Goal: Contribute content: Add original content to the website for others to see

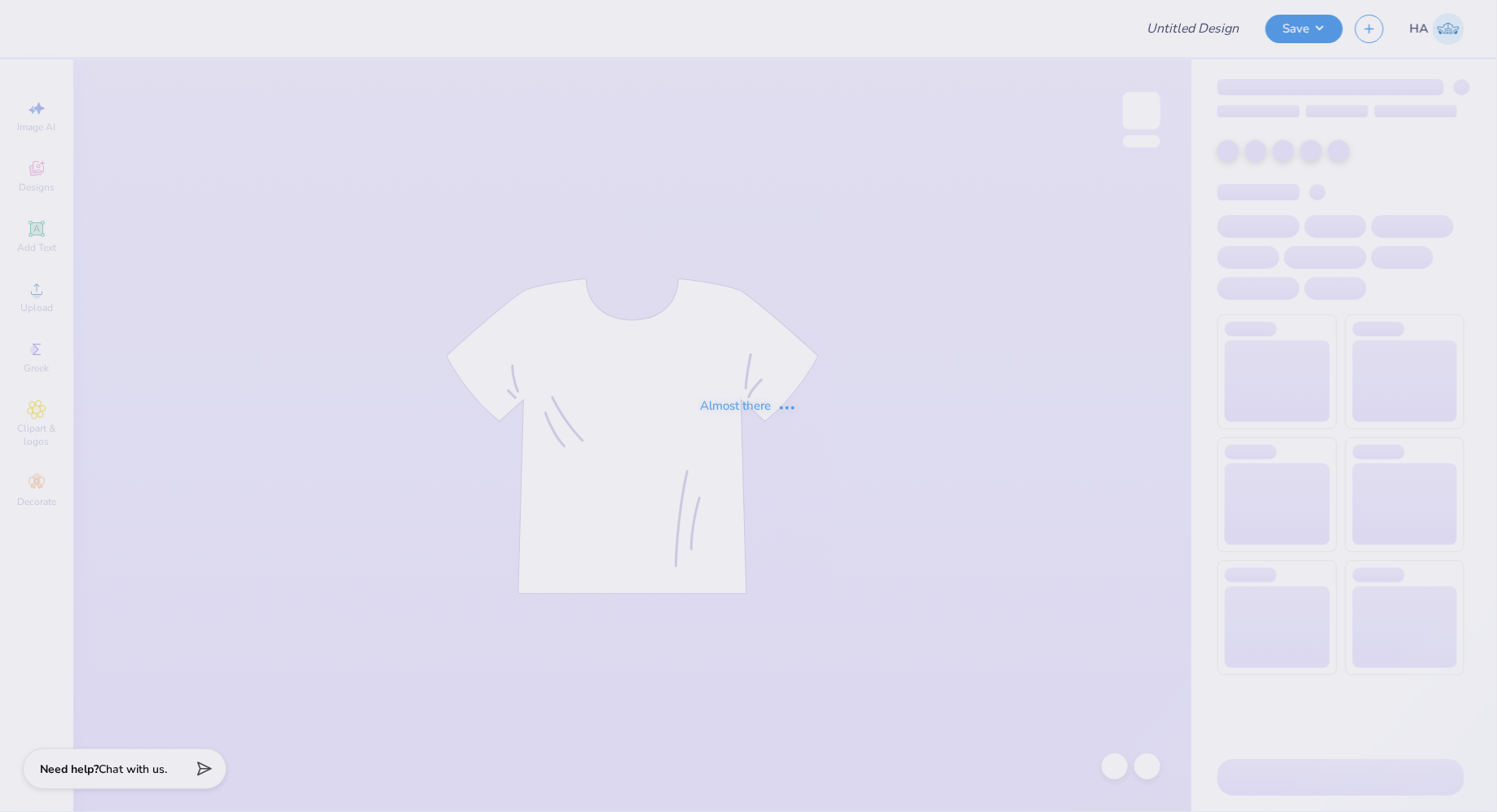
type input "Ai Conference Shirt!"
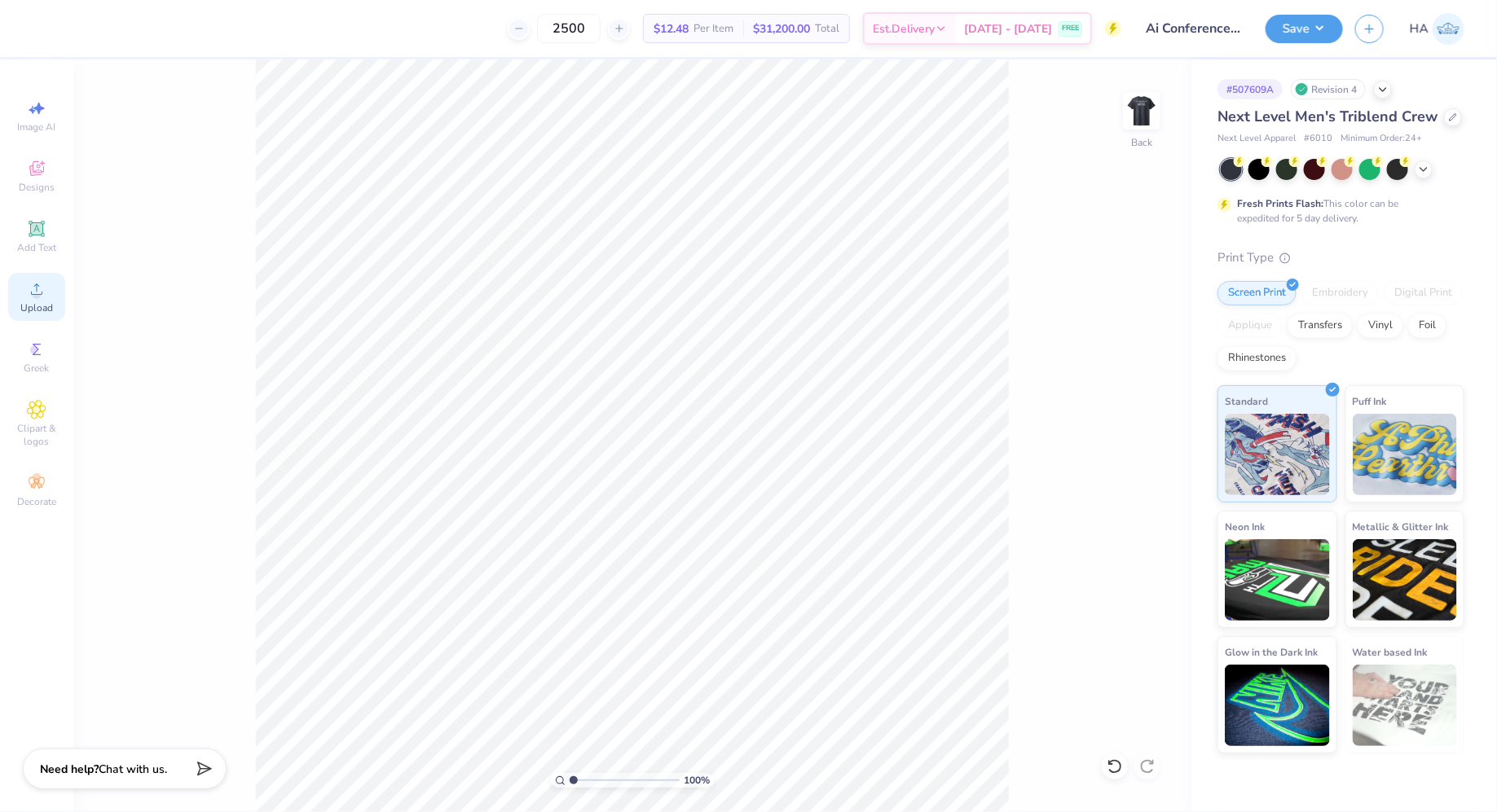
click at [38, 293] on circle at bounding box center [36, 295] width 9 height 9
click at [17, 282] on div "Upload" at bounding box center [36, 297] width 57 height 48
click at [33, 301] on div "Upload" at bounding box center [36, 297] width 57 height 48
click at [1416, 169] on div at bounding box center [1423, 167] width 18 height 18
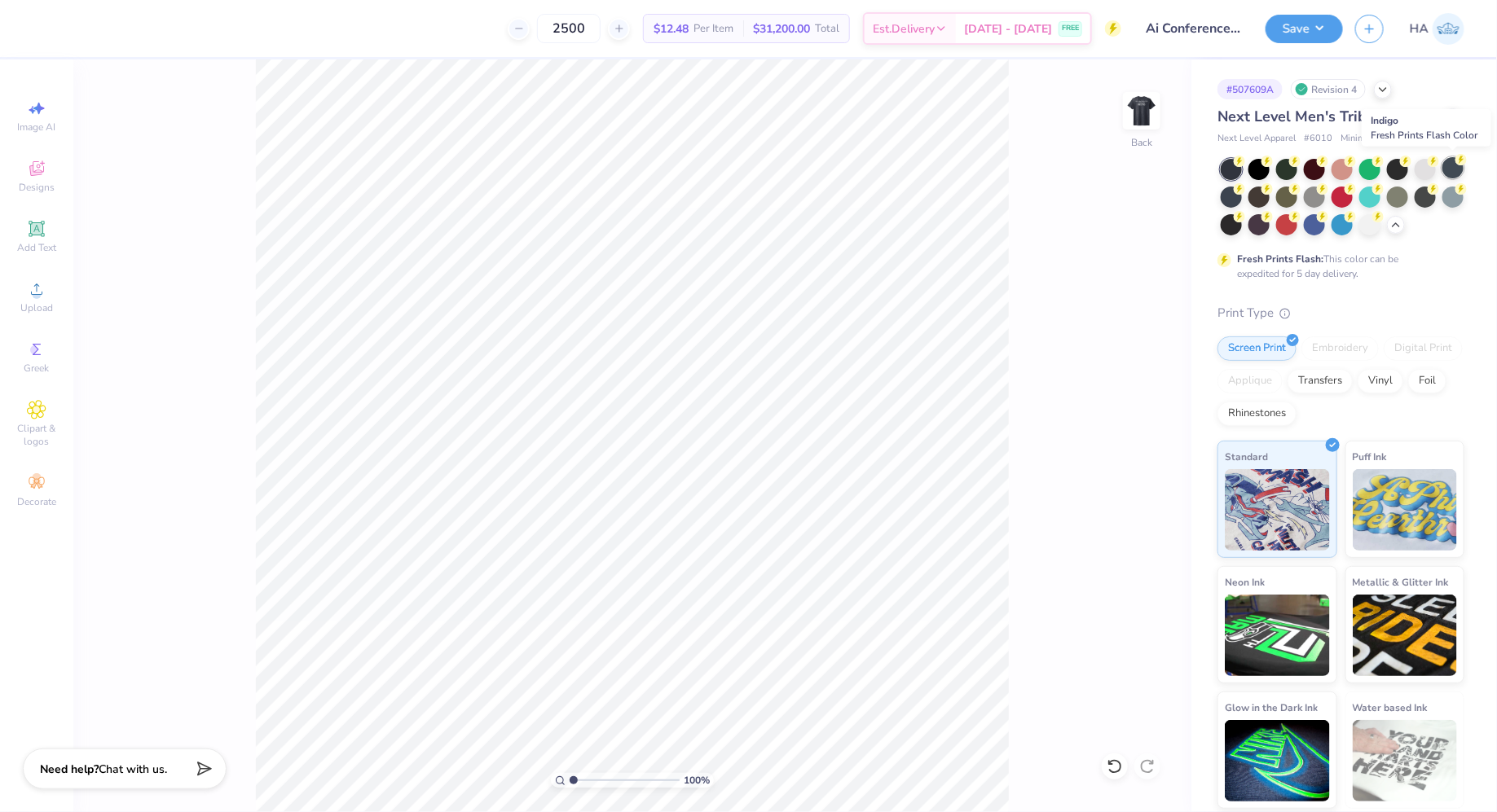
click at [1245, 163] on circle at bounding box center [1239, 161] width 11 height 11
click at [50, 297] on div "Upload" at bounding box center [36, 297] width 57 height 48
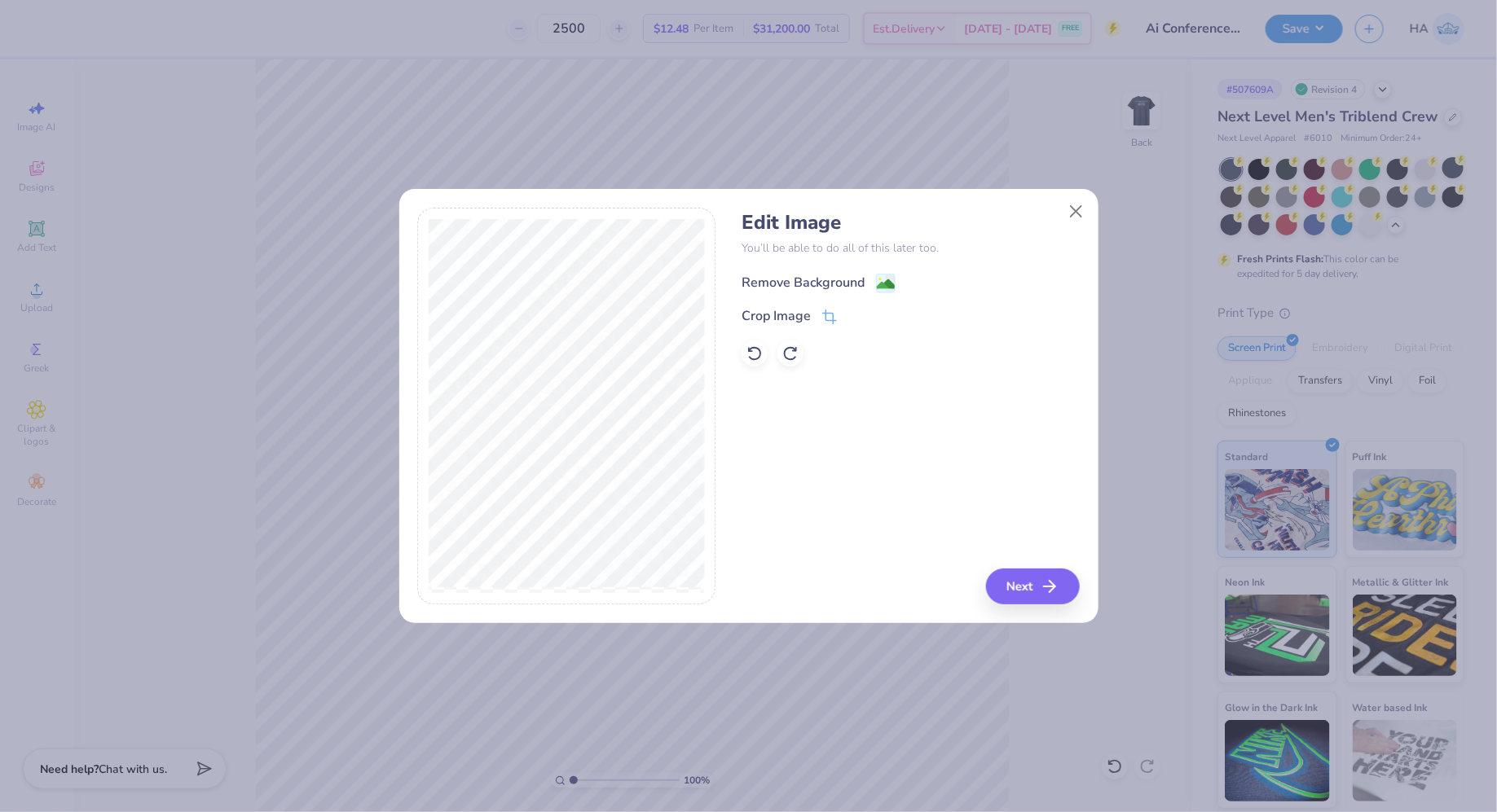
click at [879, 285] on image at bounding box center [885, 283] width 18 height 18
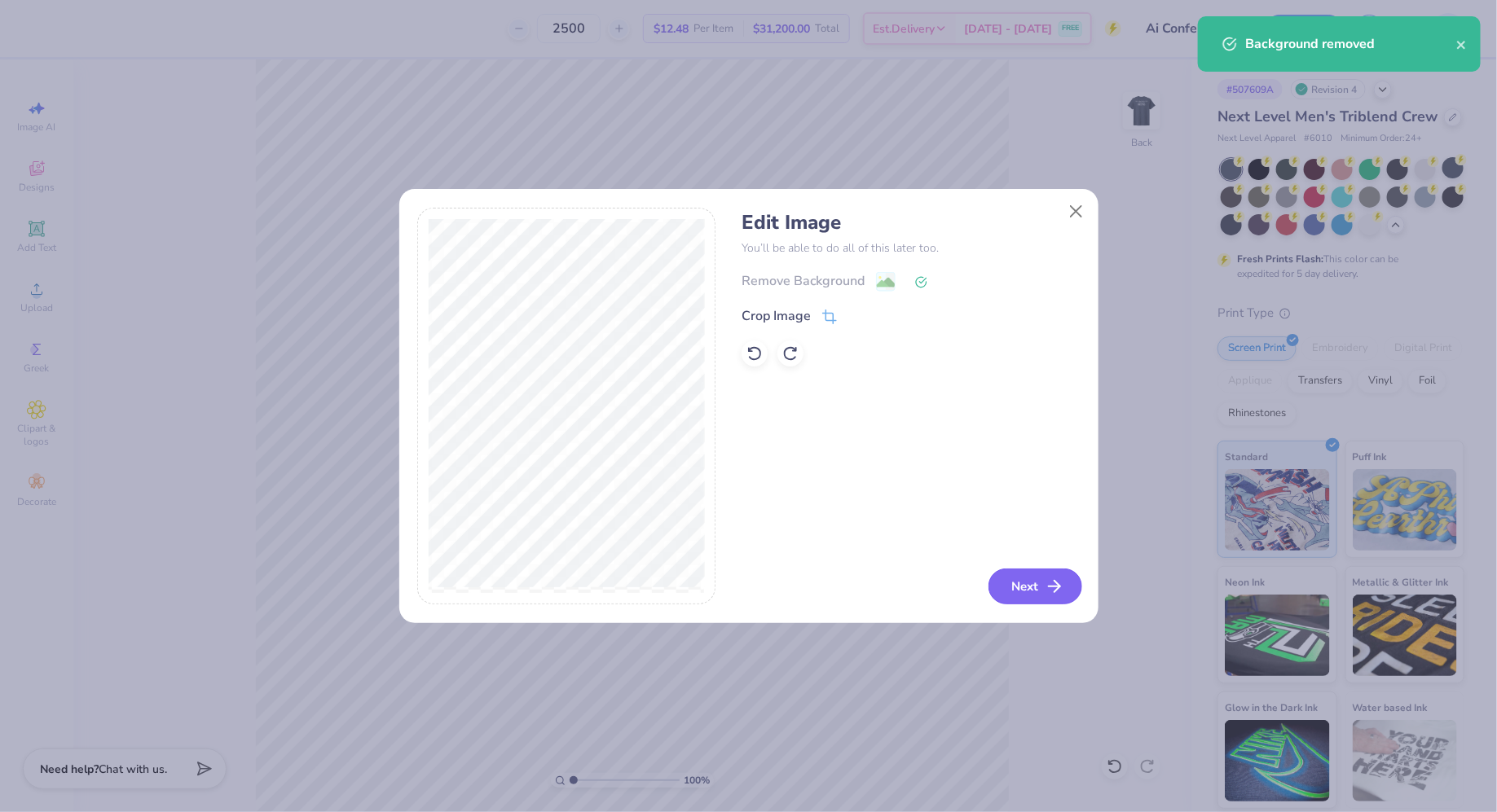
click at [1026, 589] on button "Next" at bounding box center [1034, 586] width 94 height 36
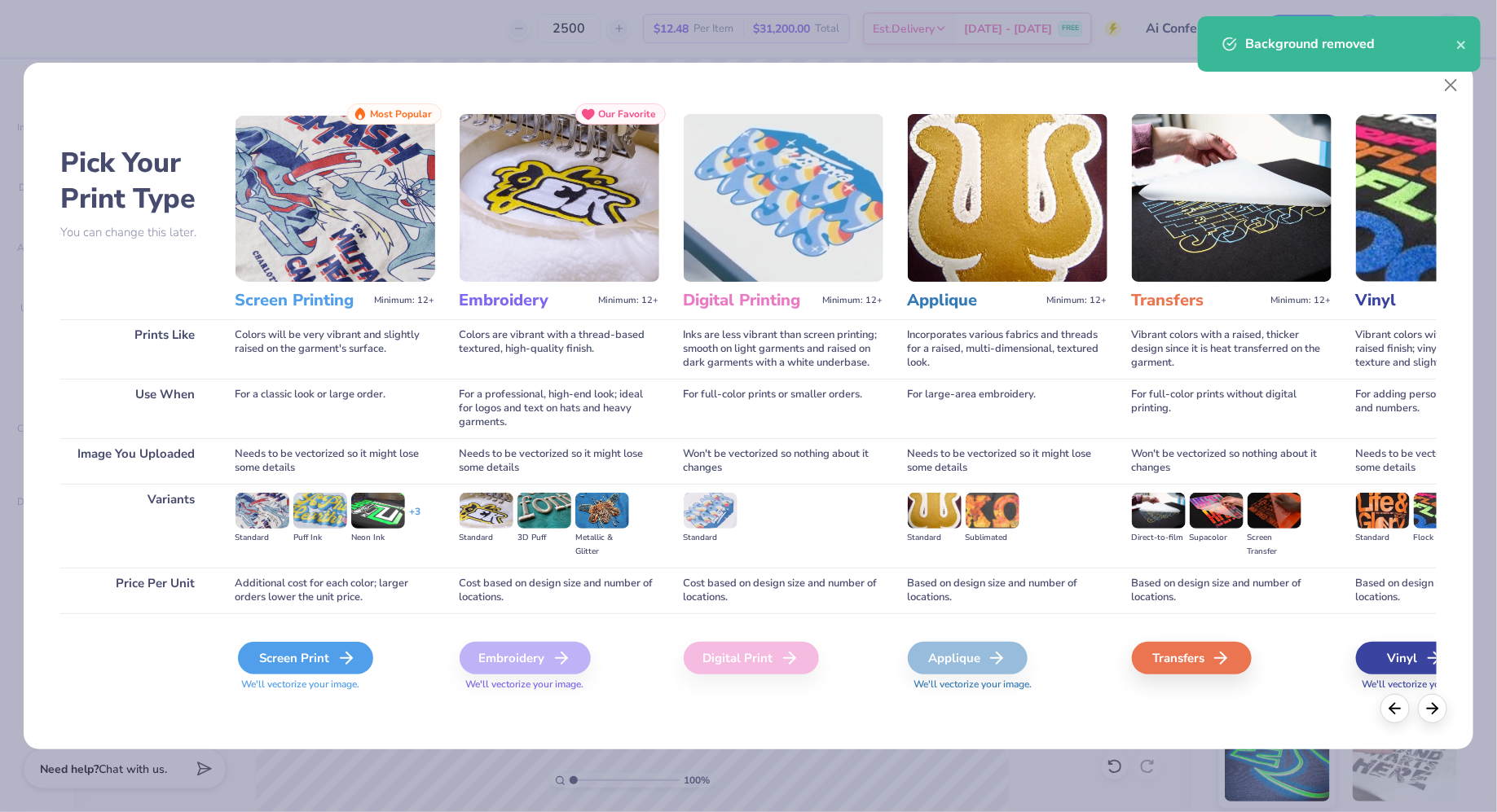
click at [333, 659] on div "Screen Print" at bounding box center [306, 658] width 136 height 33
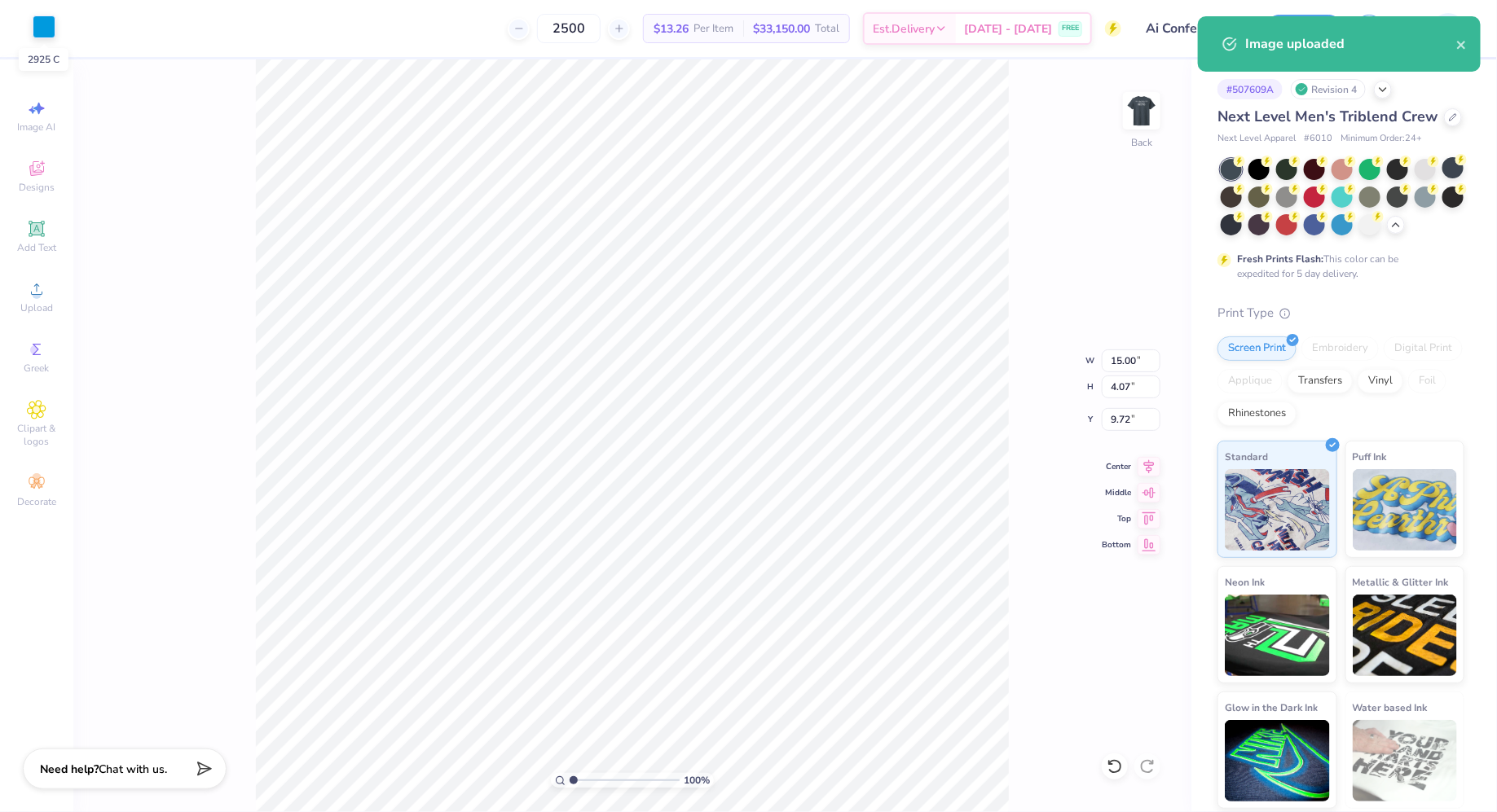
click at [56, 28] on div at bounding box center [44, 27] width 23 height 23
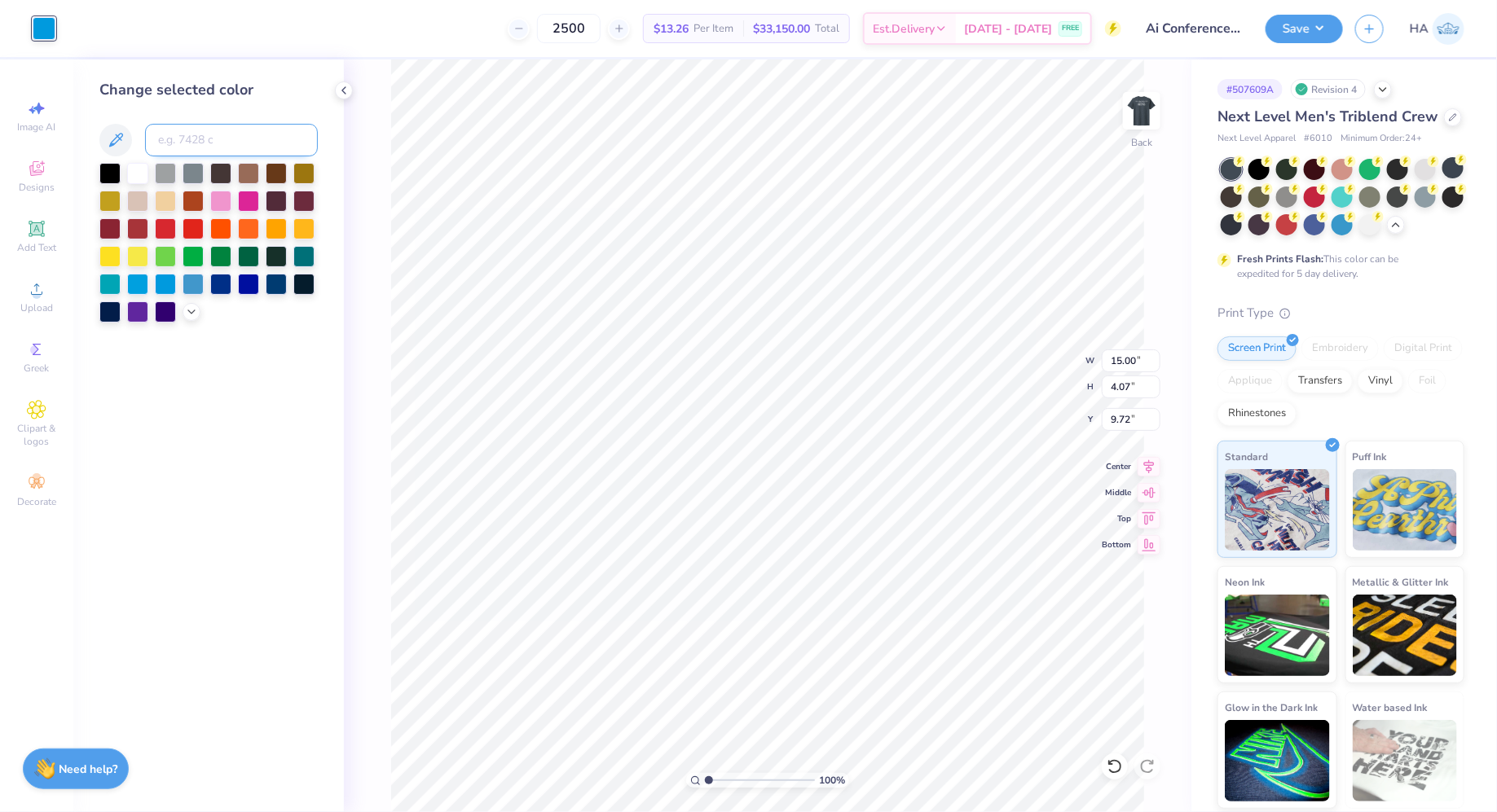
click at [199, 134] on input at bounding box center [231, 139] width 173 height 33
type input "286"
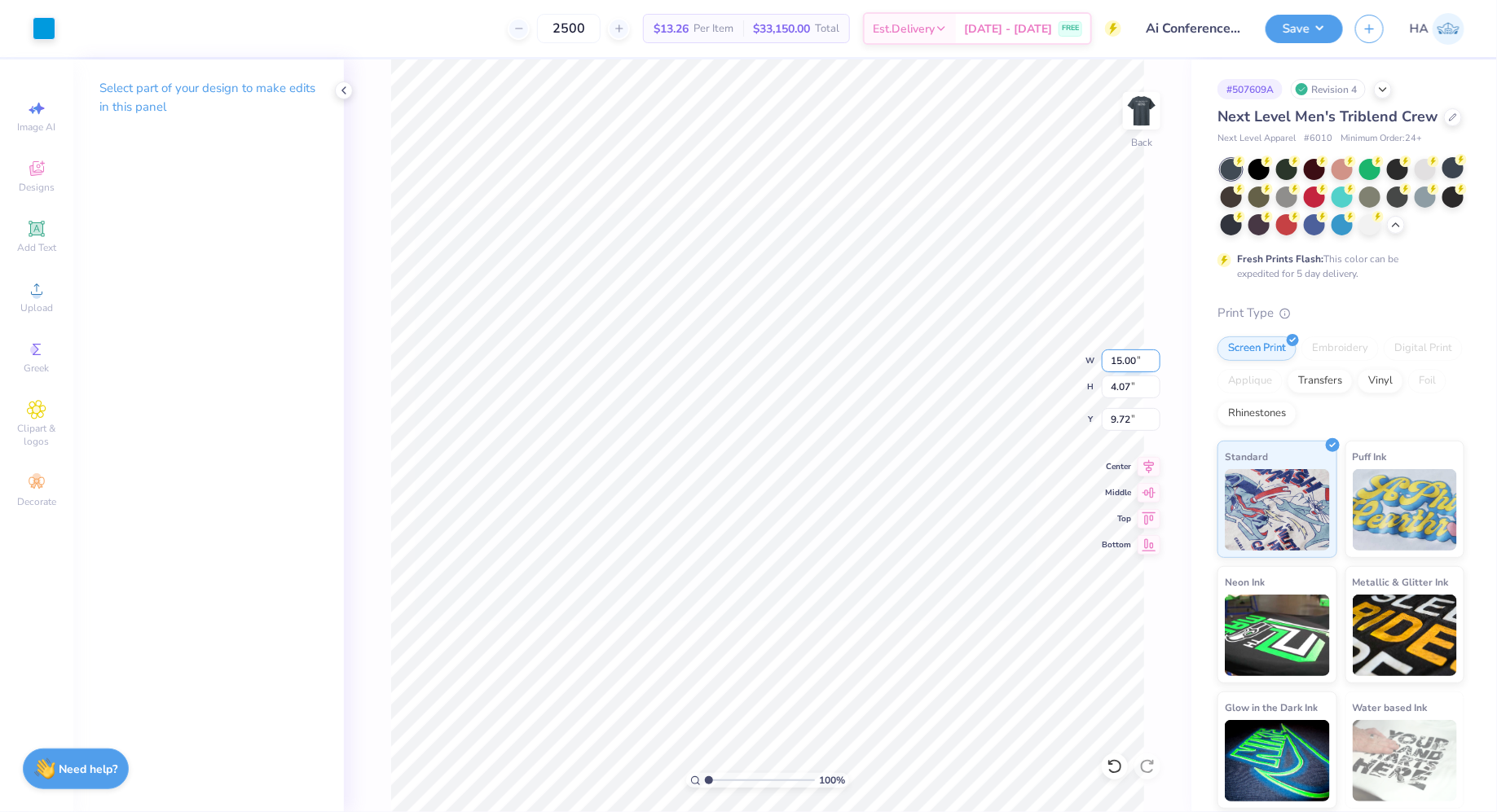
click at [1120, 359] on input "15.00" at bounding box center [1130, 360] width 59 height 23
type input "7.50"
type input "2.03"
click at [1134, 420] on input "10.73" at bounding box center [1130, 419] width 59 height 23
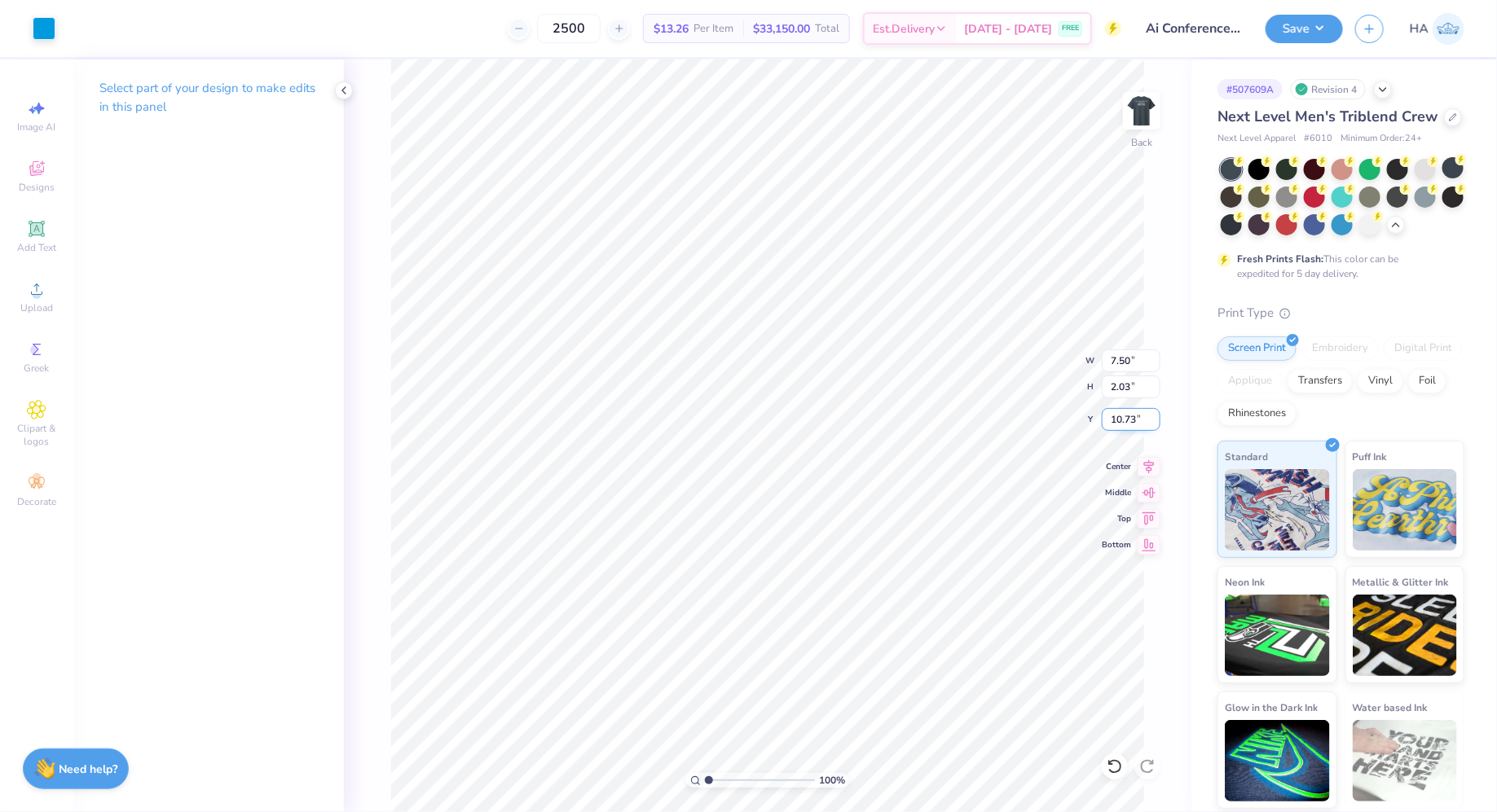
click at [1134, 420] on input "10.73" at bounding box center [1130, 419] width 59 height 23
click at [1126, 420] on input "10.73" at bounding box center [1130, 419] width 59 height 23
type input "3.00"
click at [1152, 103] on img at bounding box center [1141, 111] width 65 height 65
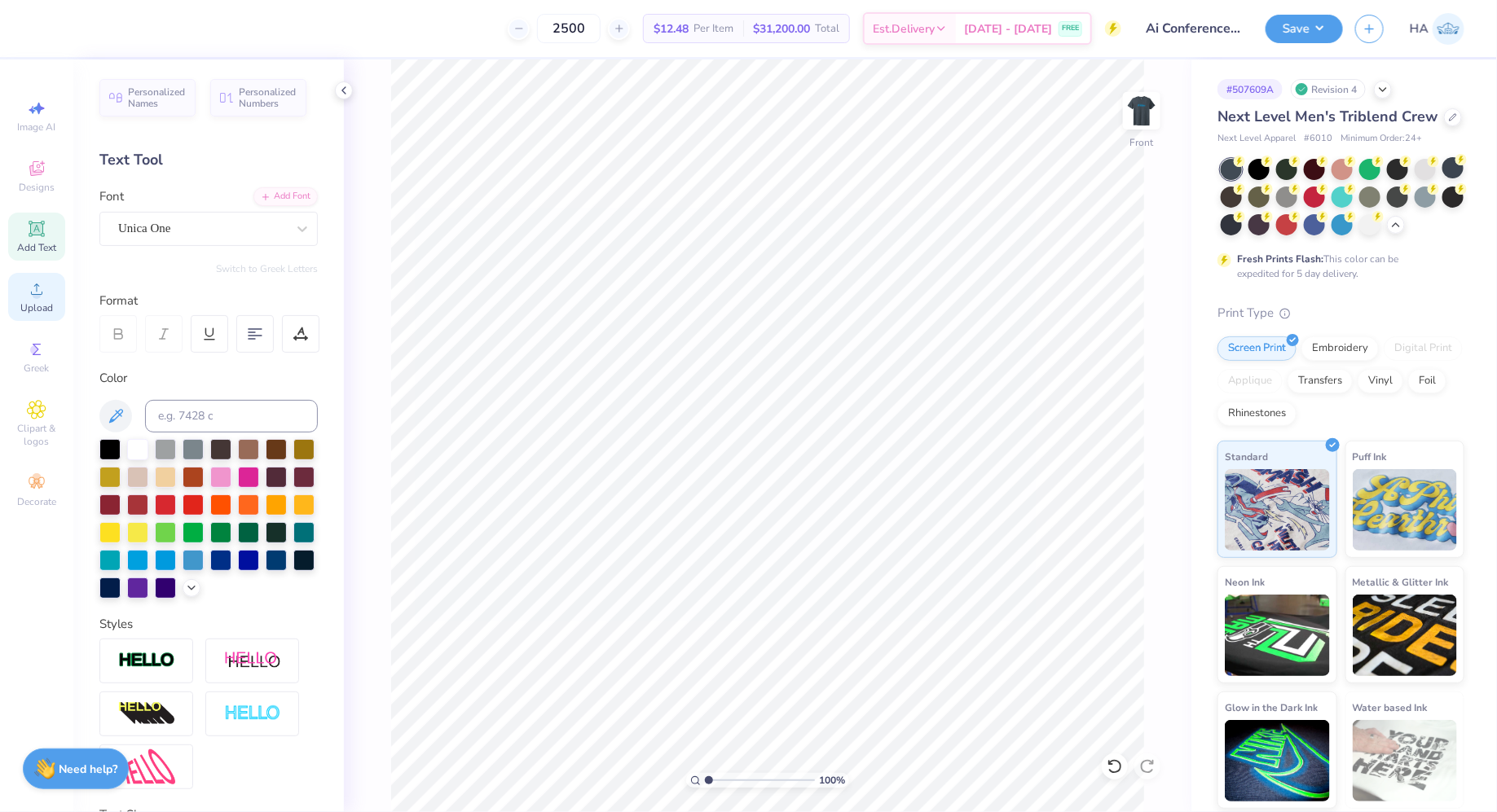
click at [40, 295] on circle at bounding box center [36, 295] width 9 height 9
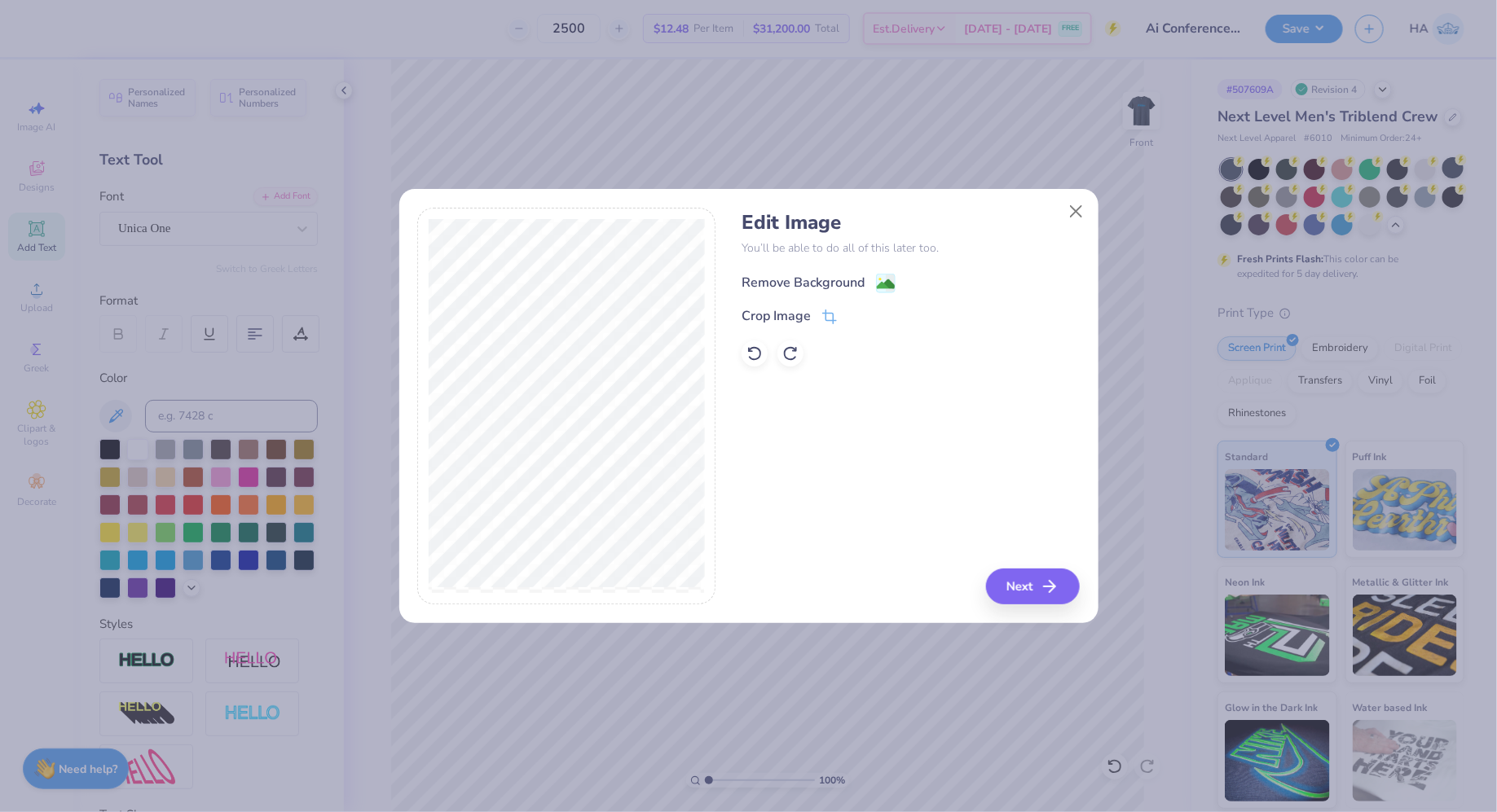
click at [884, 280] on image at bounding box center [885, 283] width 18 height 18
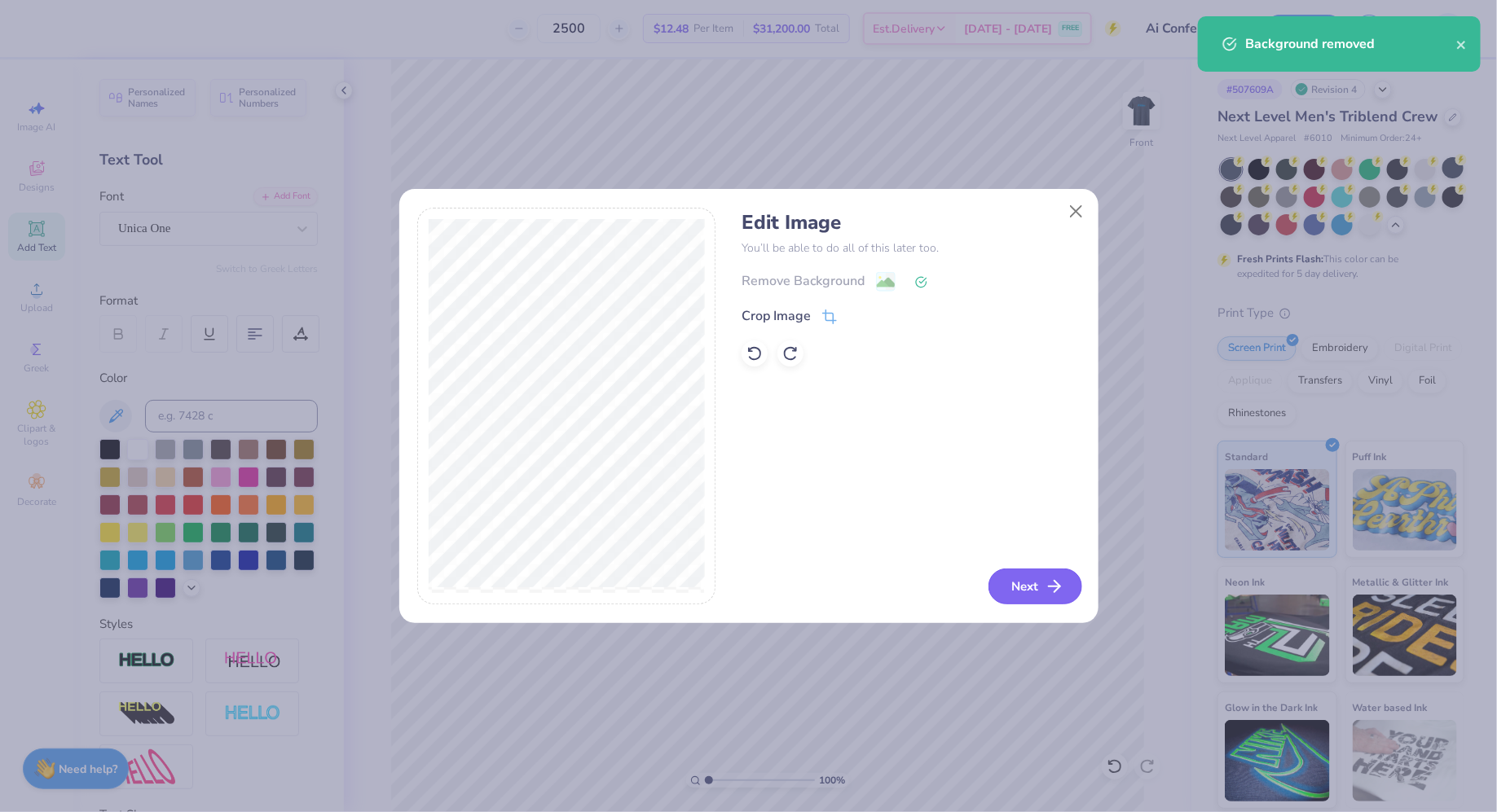
click at [1065, 583] on button "Next" at bounding box center [1034, 586] width 94 height 36
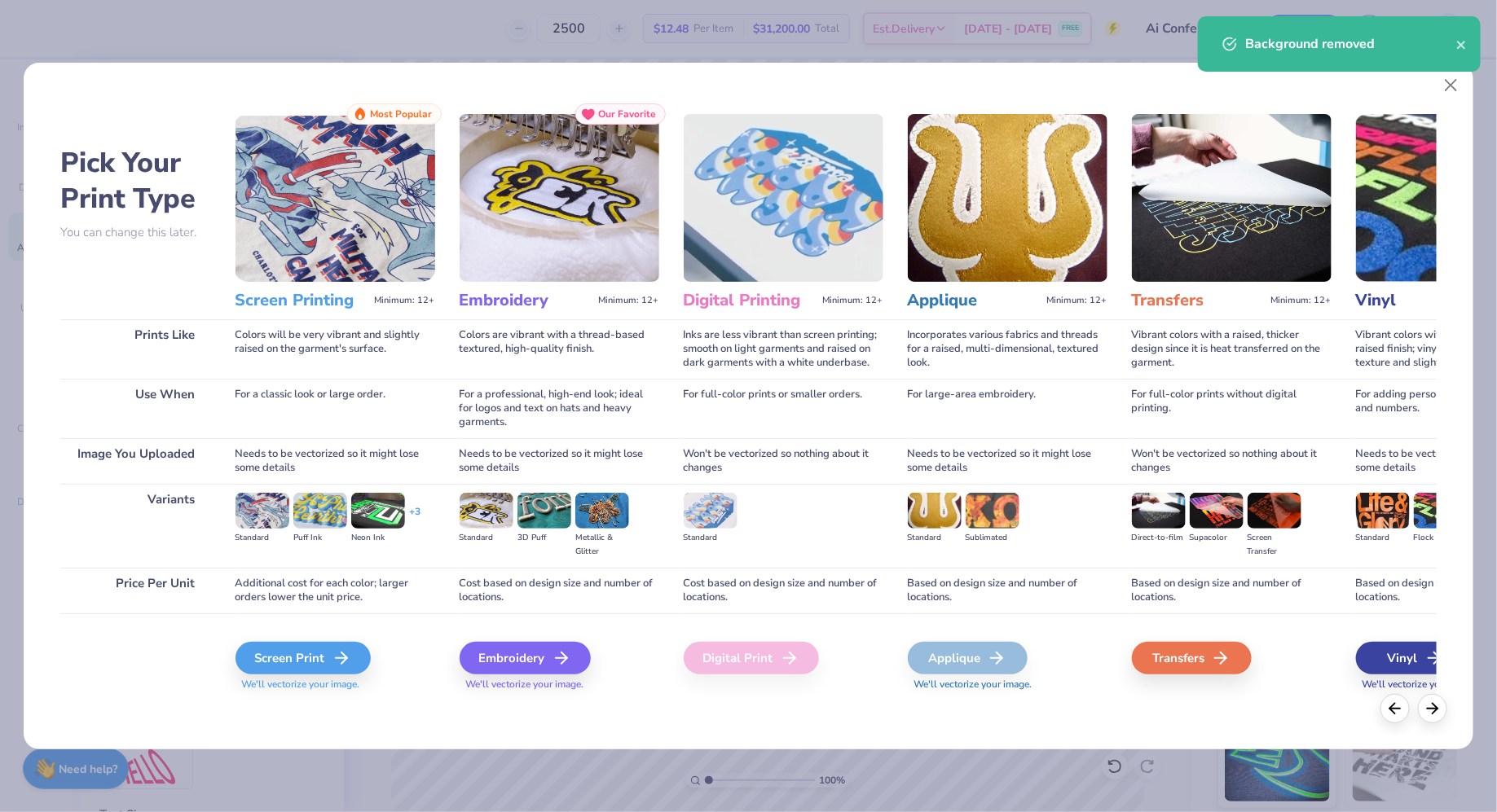
click at [318, 686] on span "We'll vectorize your image." at bounding box center [335, 684] width 200 height 14
click at [318, 659] on div "Screen Print" at bounding box center [306, 658] width 136 height 33
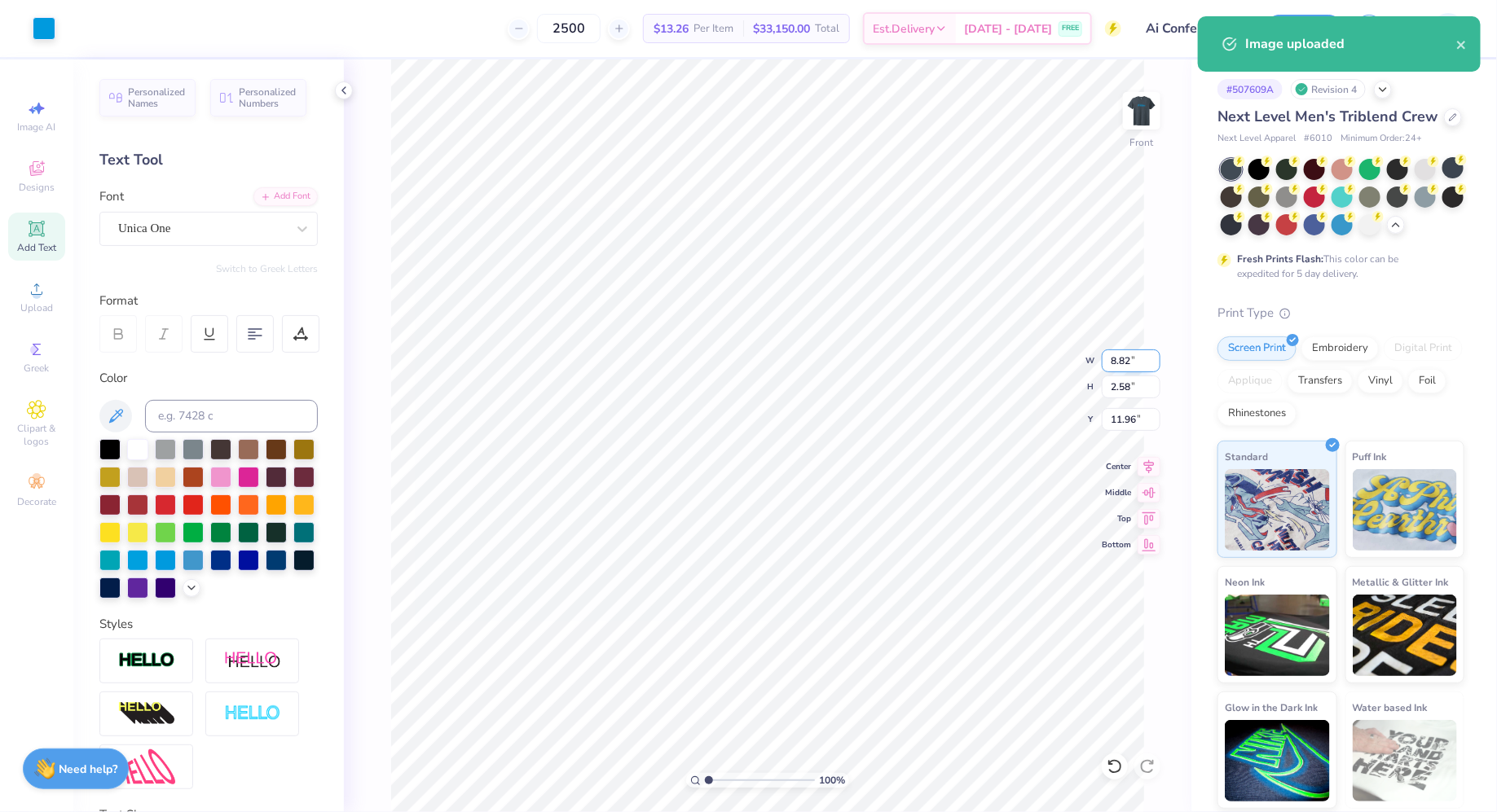
click at [1122, 354] on input "8.82" at bounding box center [1130, 360] width 59 height 23
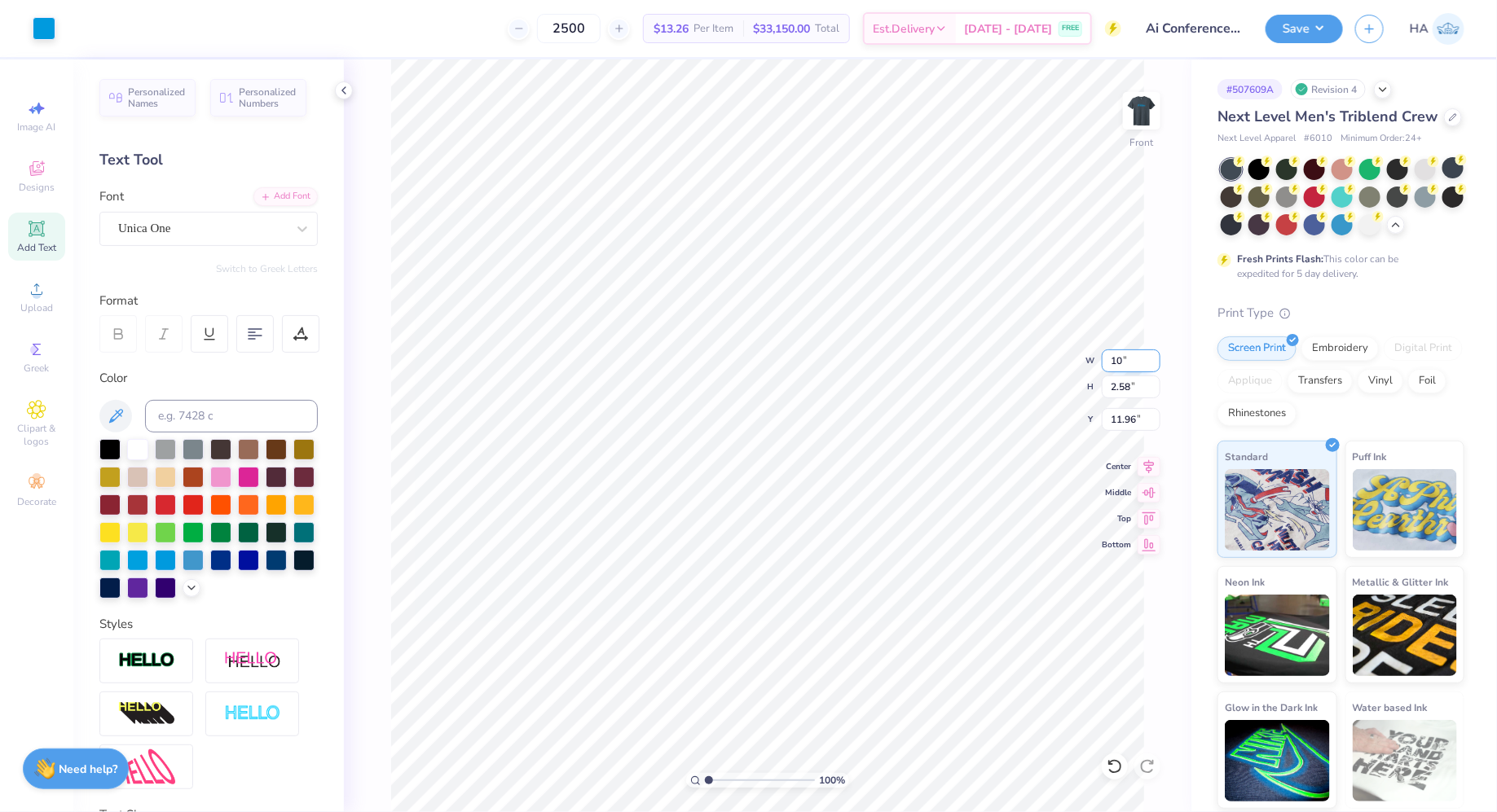
type input "10.00"
type input "2.92"
type input "11.79"
click at [1122, 354] on input "10.00" at bounding box center [1130, 360] width 59 height 23
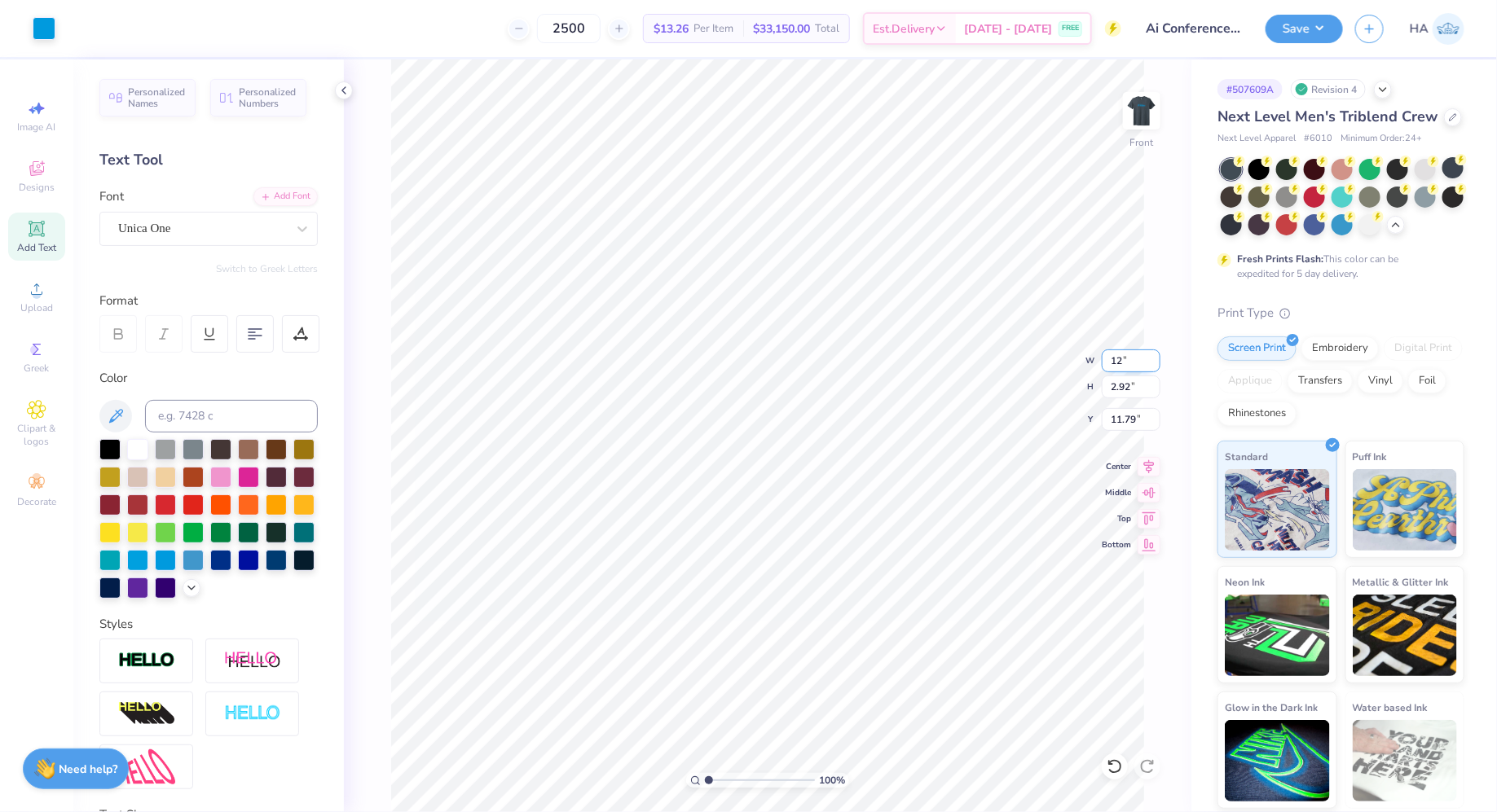
type input "12.00"
type input "3.51"
click at [1121, 391] on input "3.51" at bounding box center [1130, 386] width 59 height 23
click at [1127, 420] on input "11.50" at bounding box center [1130, 419] width 59 height 23
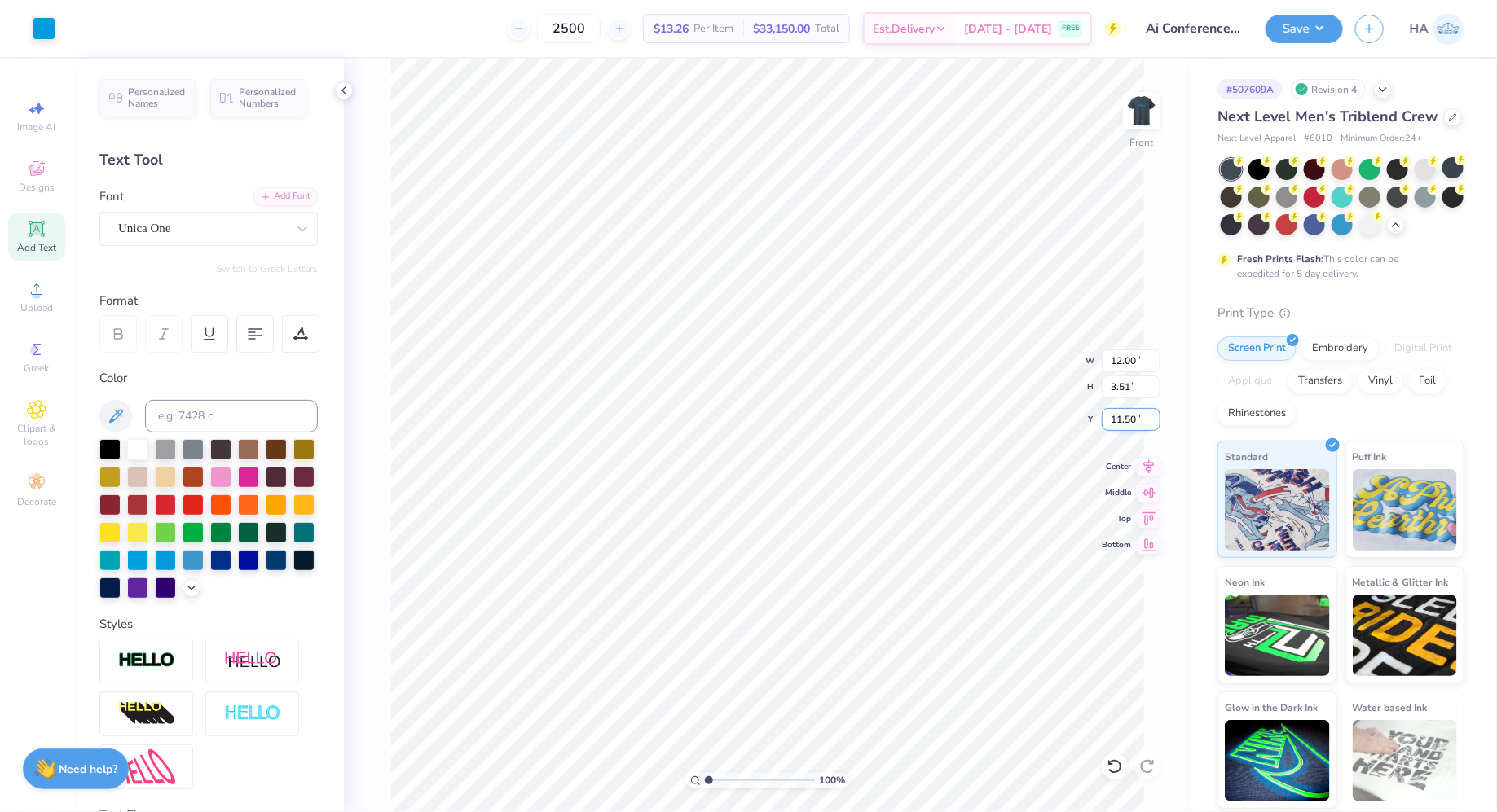
click at [1127, 420] on input "11.50" at bounding box center [1130, 419] width 59 height 23
type input "3.00"
click at [1294, 35] on button "Save" at bounding box center [1304, 26] width 77 height 29
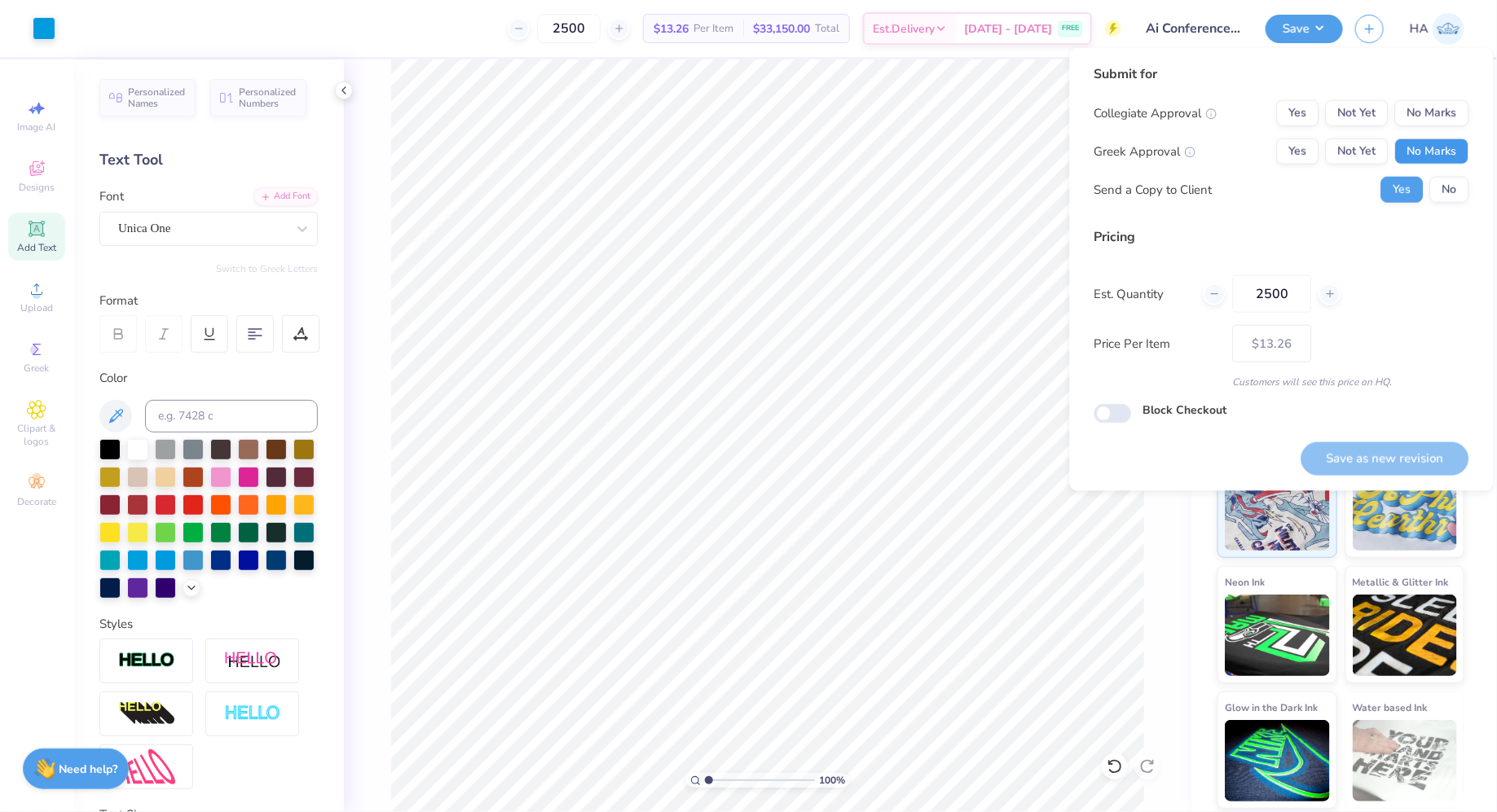
click at [1442, 149] on button "No Marks" at bounding box center [1432, 151] width 74 height 26
click at [1442, 118] on button "No Marks" at bounding box center [1432, 113] width 74 height 26
click at [1385, 445] on button "Save as new revision" at bounding box center [1385, 459] width 168 height 33
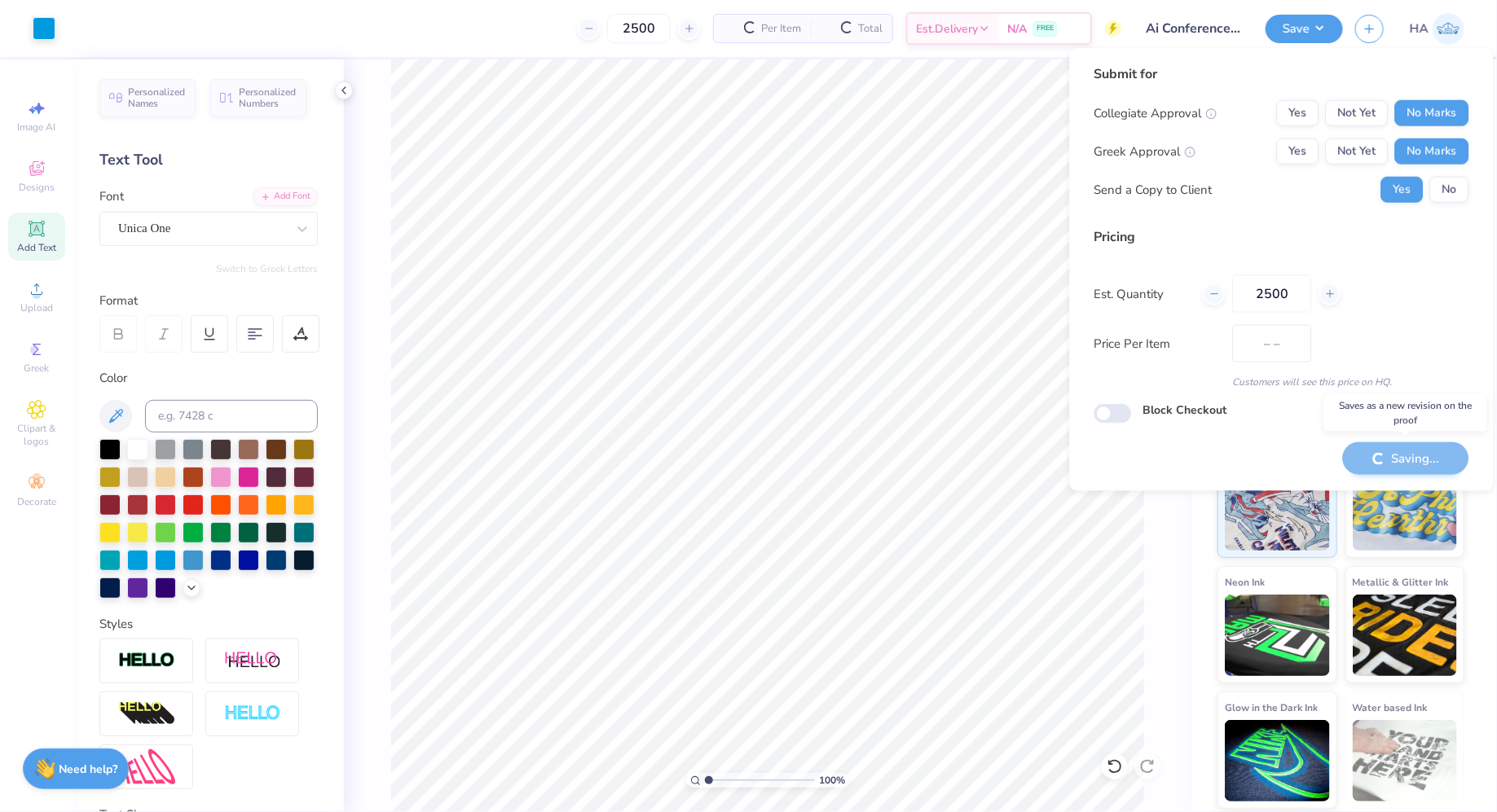
type input "$13.26"
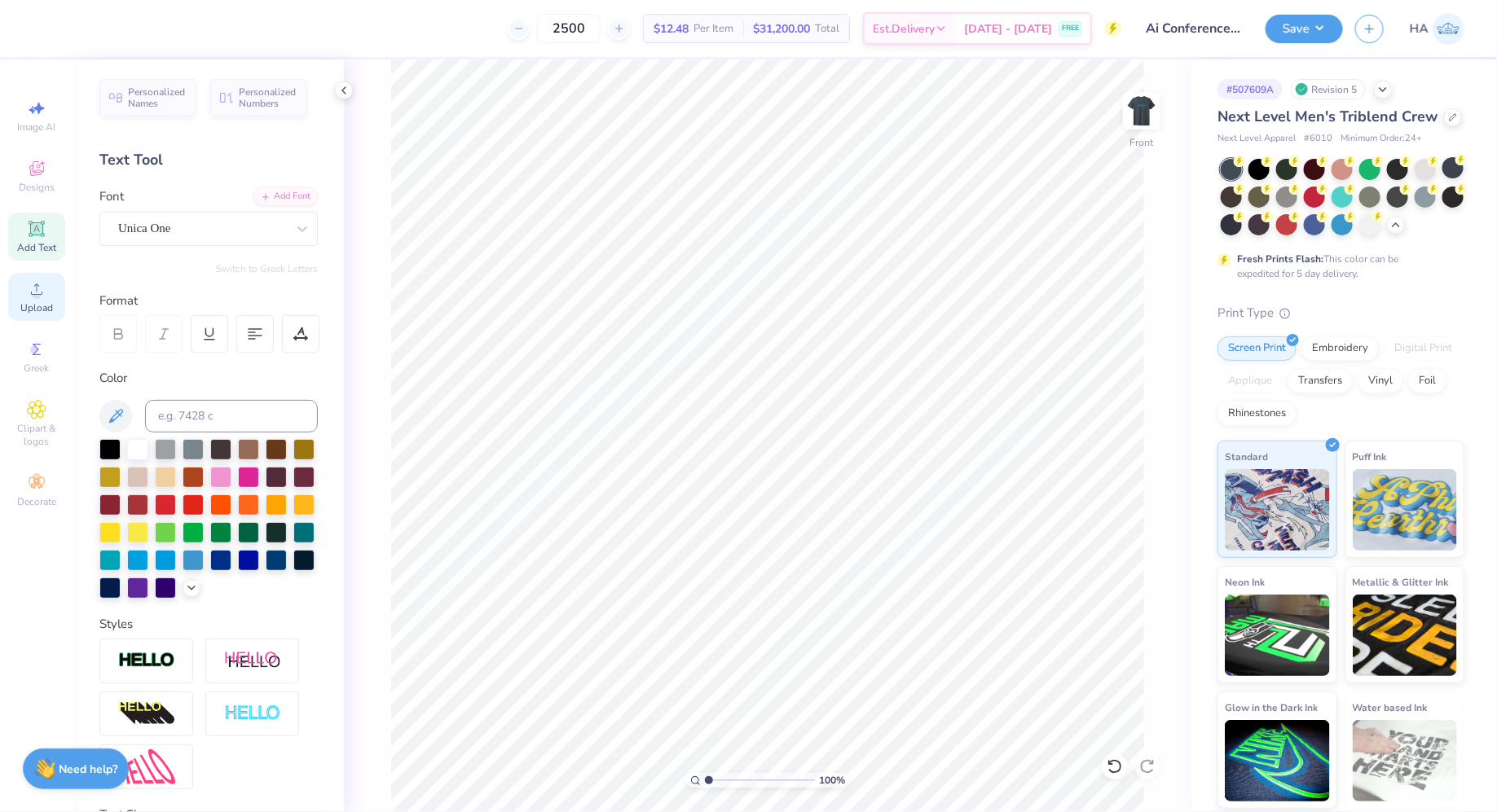
click at [31, 301] on span "Upload" at bounding box center [36, 308] width 33 height 13
click at [15, 282] on div "Upload" at bounding box center [36, 297] width 57 height 48
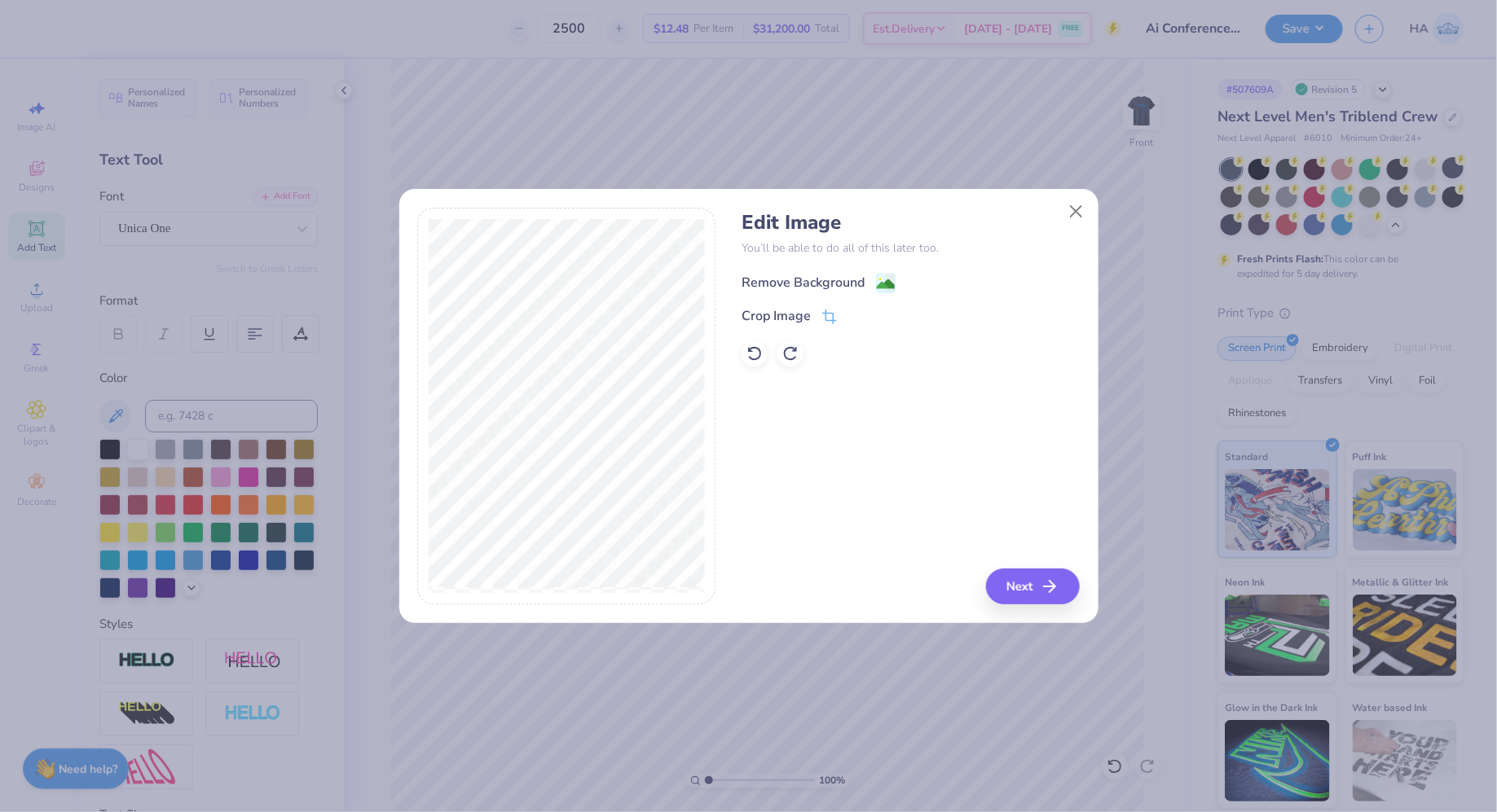
click at [888, 275] on image at bounding box center [885, 283] width 18 height 18
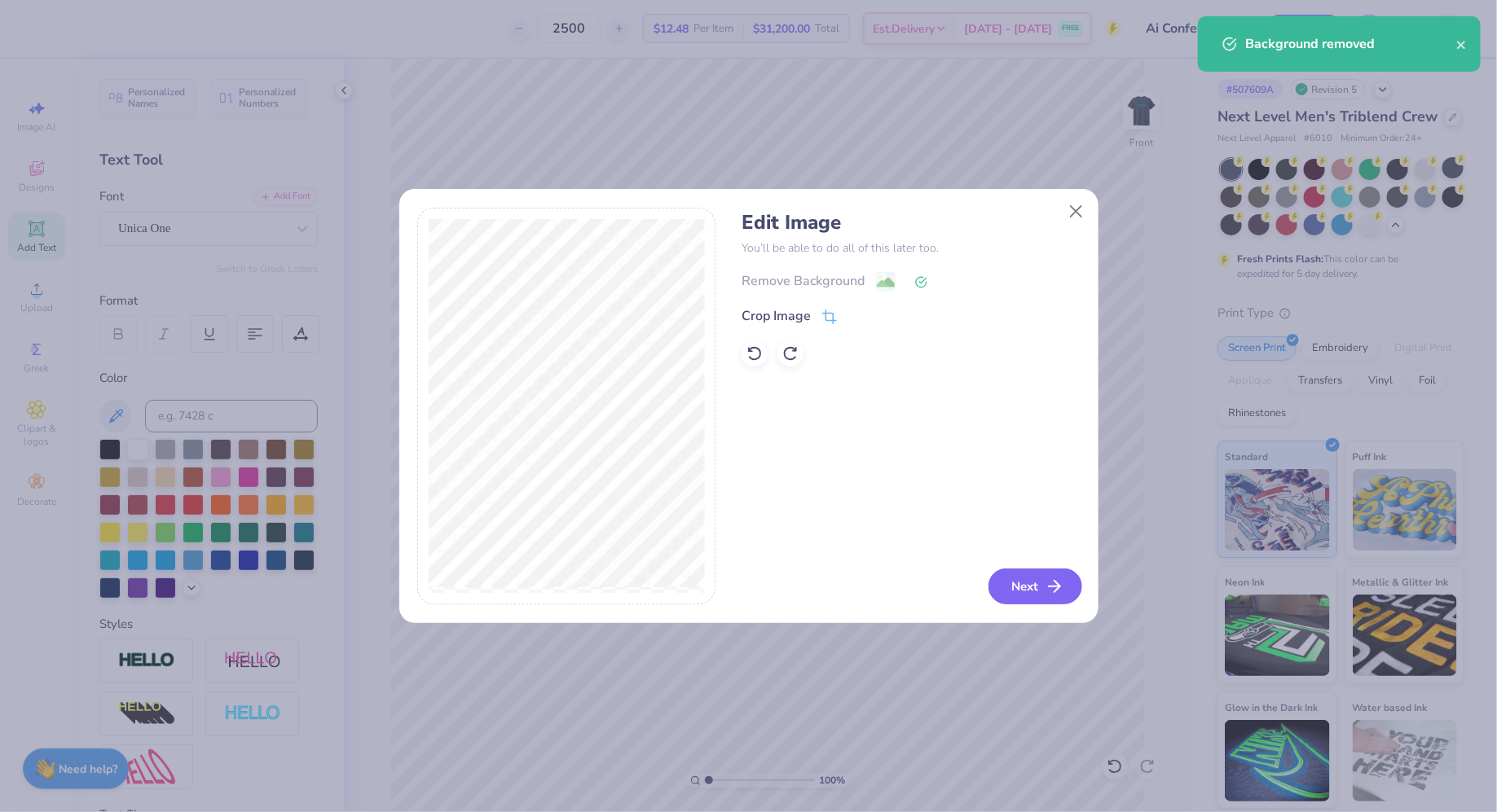
click at [1026, 578] on button "Next" at bounding box center [1034, 586] width 94 height 36
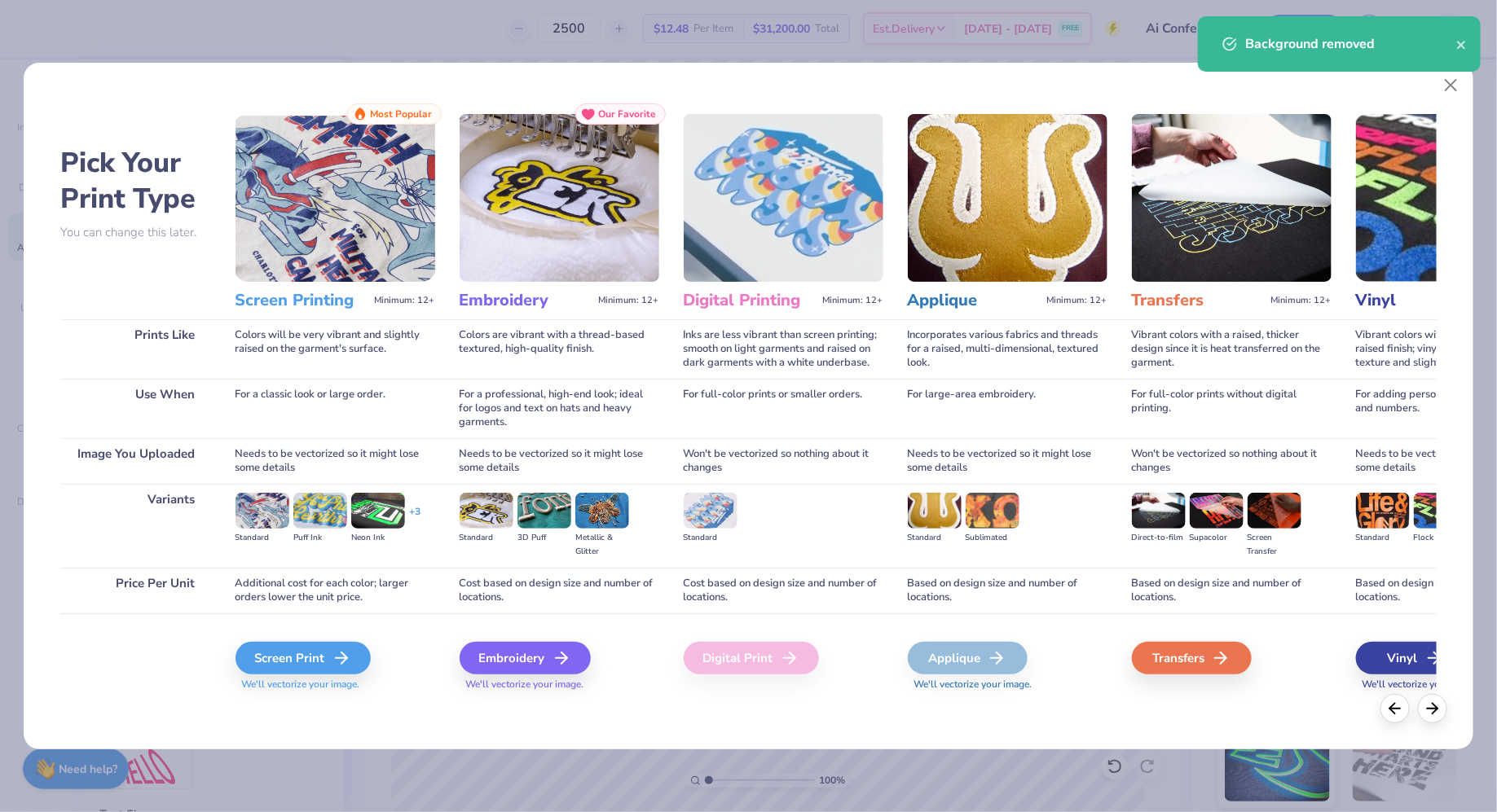
click at [311, 675] on div "Screen Print We'll vectorize your image." at bounding box center [335, 666] width 200 height 49
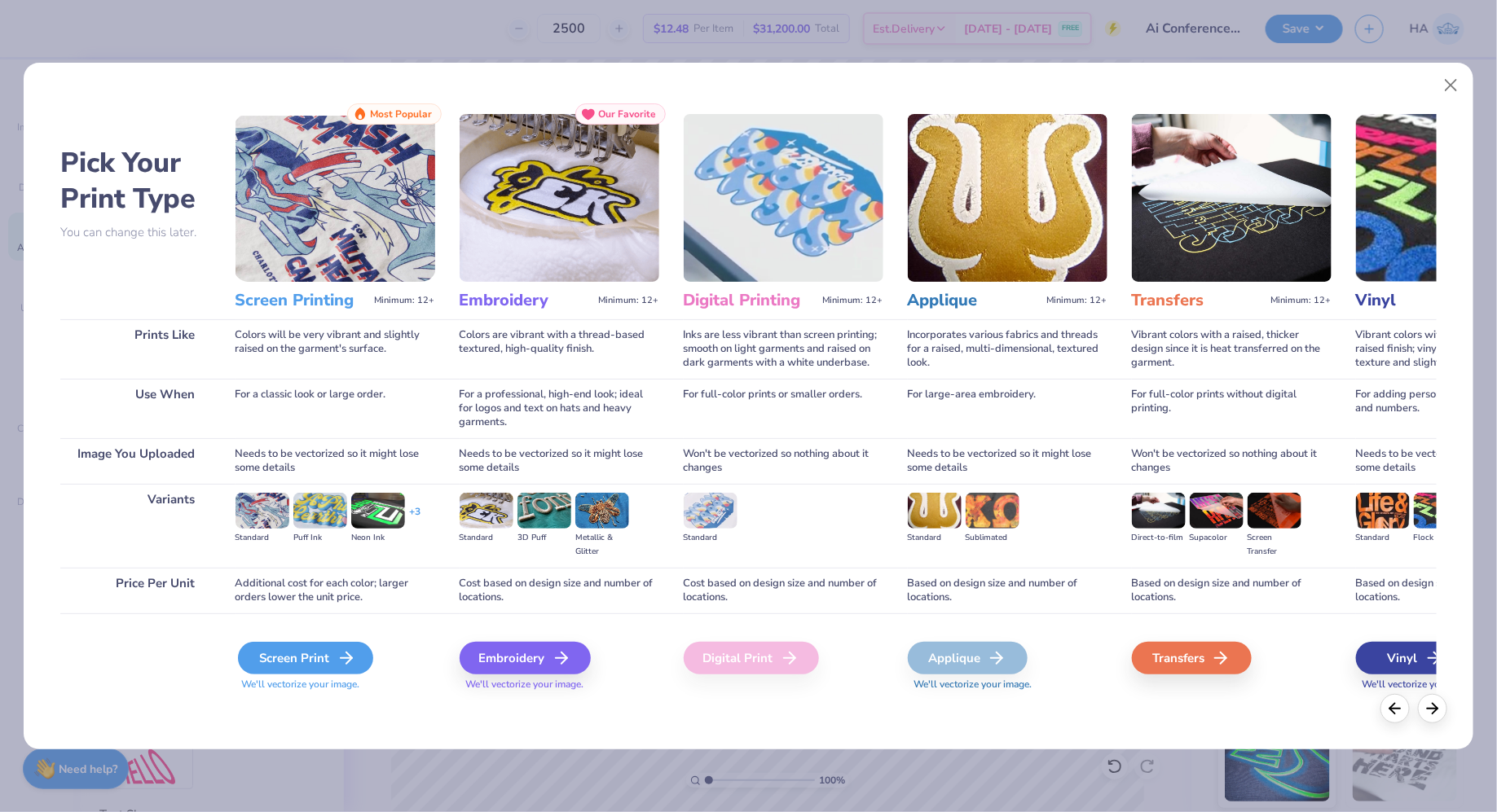
click at [311, 665] on div "Screen Print" at bounding box center [306, 658] width 136 height 33
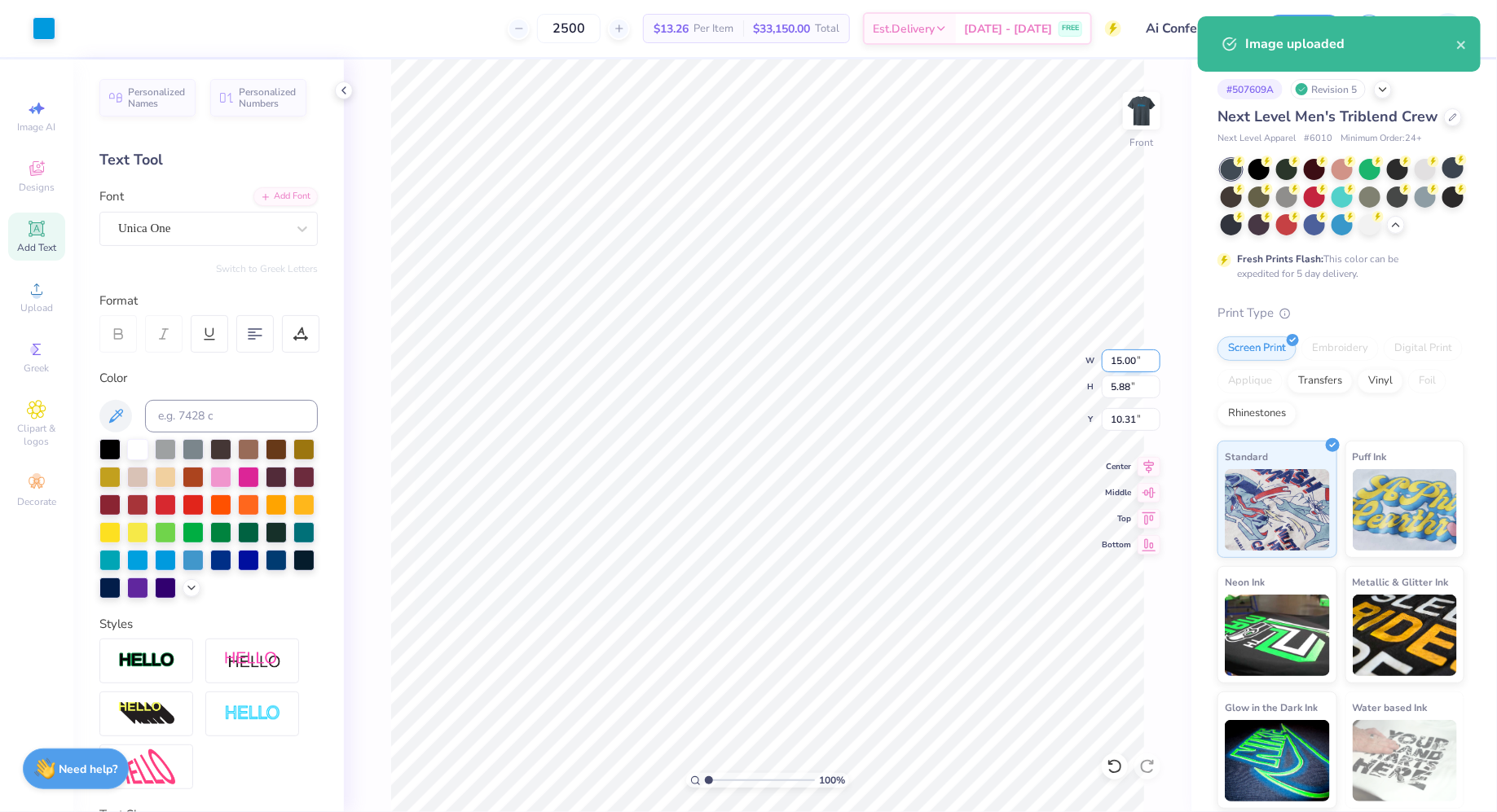
click at [1116, 351] on input "15.00" at bounding box center [1130, 360] width 59 height 23
click at [1116, 352] on input "15.00" at bounding box center [1130, 360] width 59 height 23
type input "12.00"
type input "4.70"
click at [1125, 421] on input "10.90" at bounding box center [1130, 419] width 59 height 23
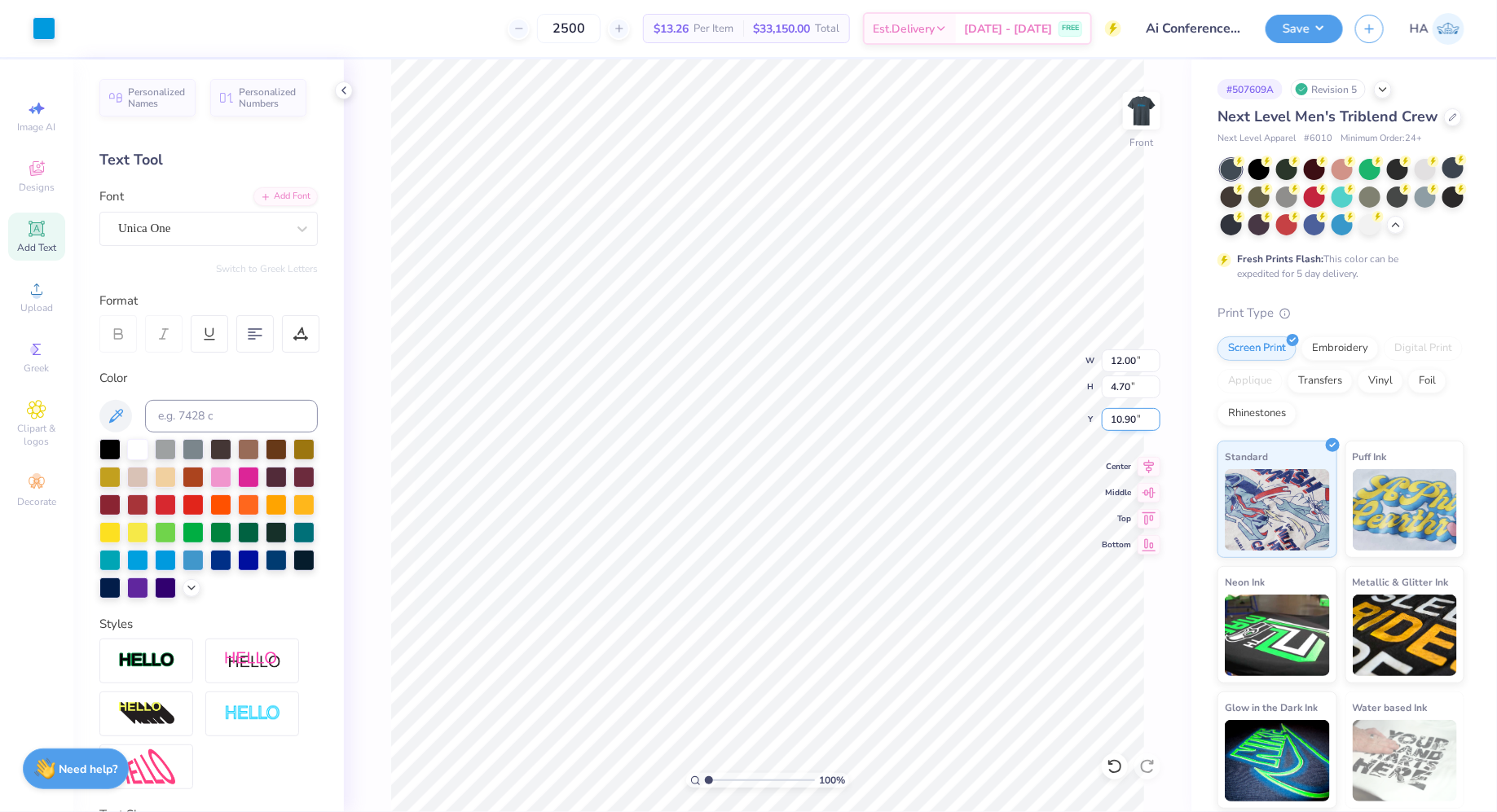
click at [1125, 421] on input "10.90" at bounding box center [1130, 419] width 59 height 23
type input "3.00"
click at [1281, 33] on button "Save" at bounding box center [1304, 26] width 77 height 29
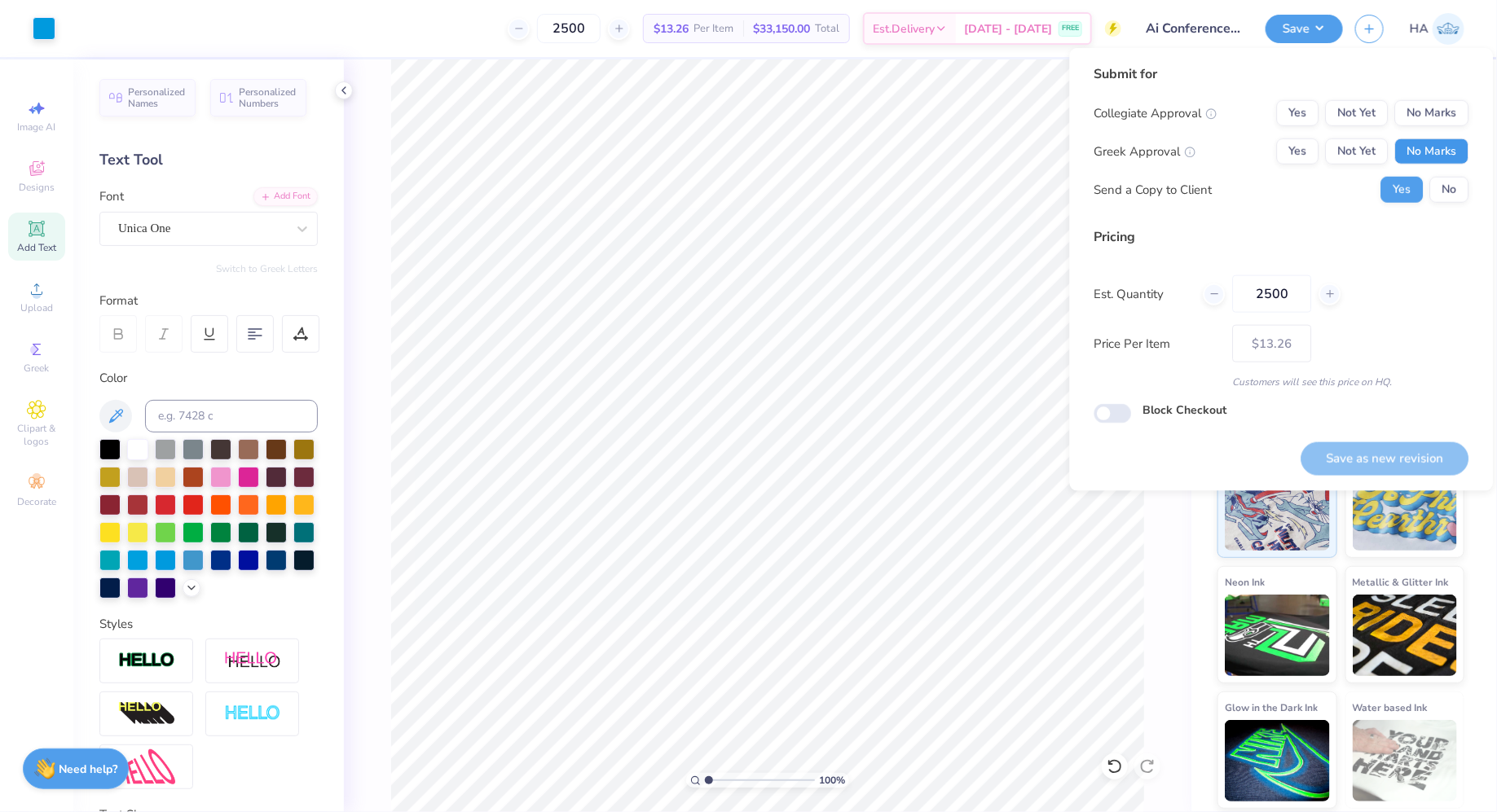
click at [1424, 149] on button "No Marks" at bounding box center [1432, 151] width 74 height 26
click at [1424, 121] on button "No Marks" at bounding box center [1432, 113] width 74 height 26
click at [1377, 452] on button "Save as new revision" at bounding box center [1385, 459] width 168 height 33
type input "$13.26"
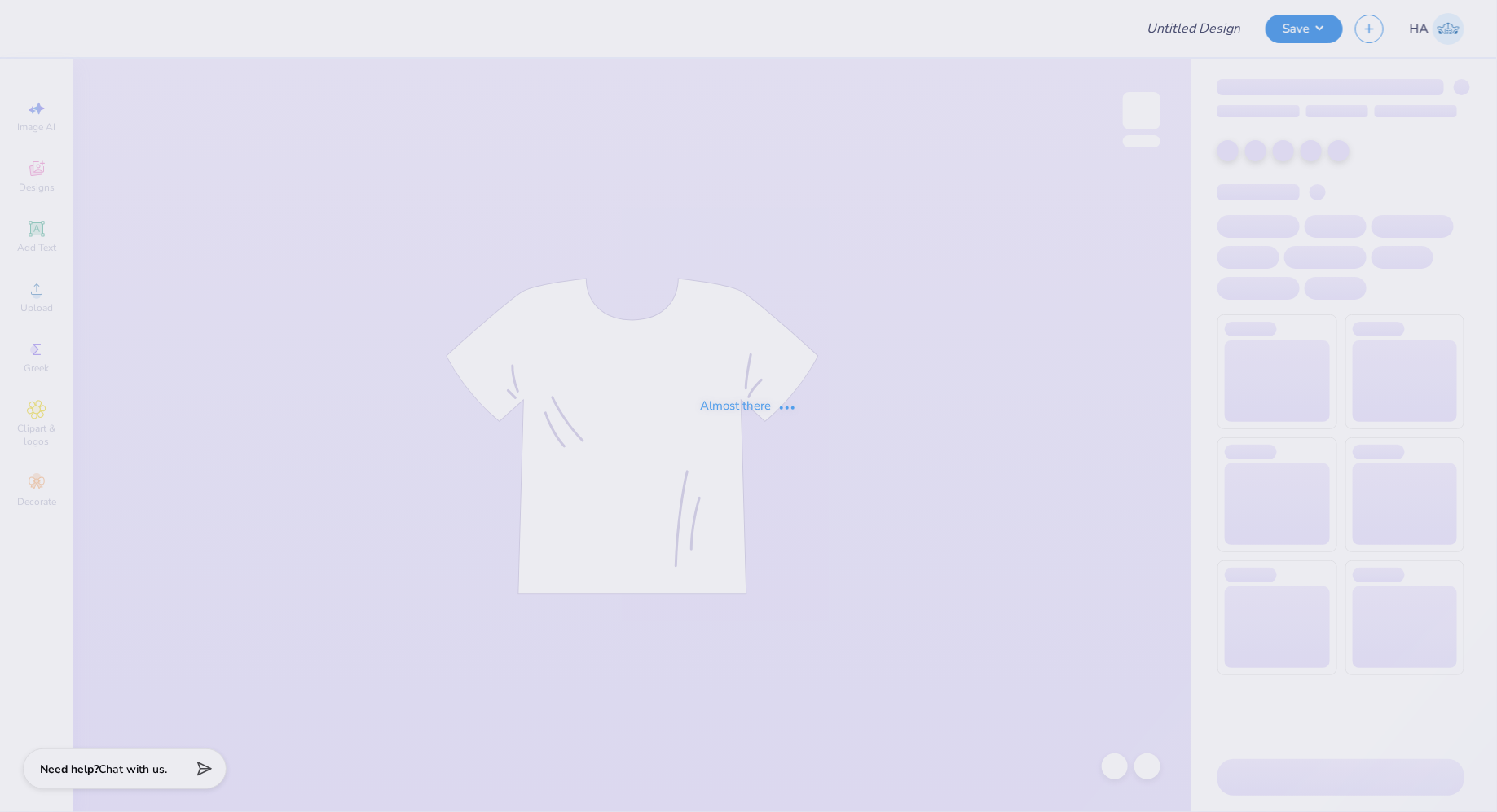
type input "Ai Conference Shirt!"
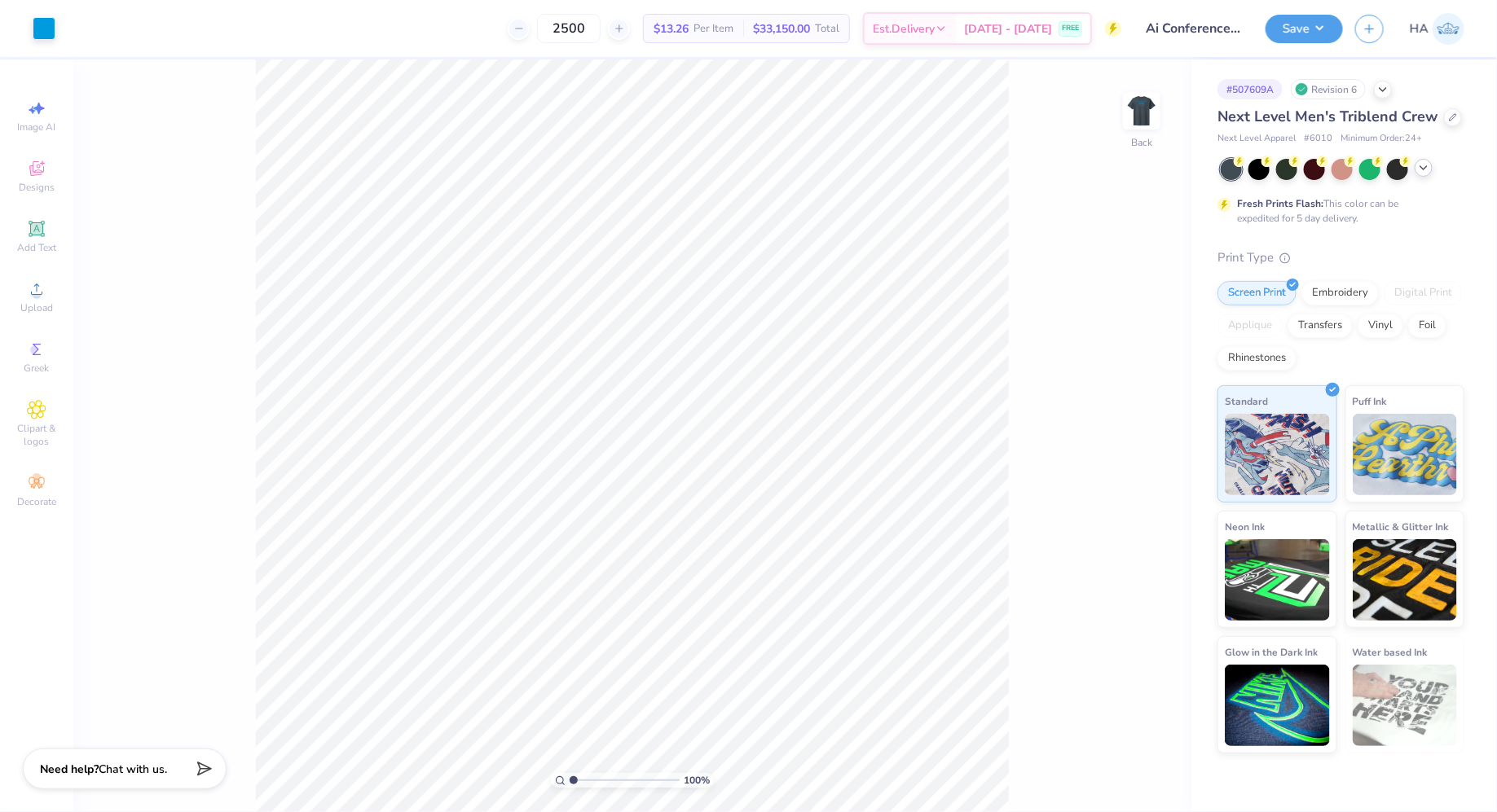
click at [1428, 166] on icon at bounding box center [1424, 168] width 13 height 13
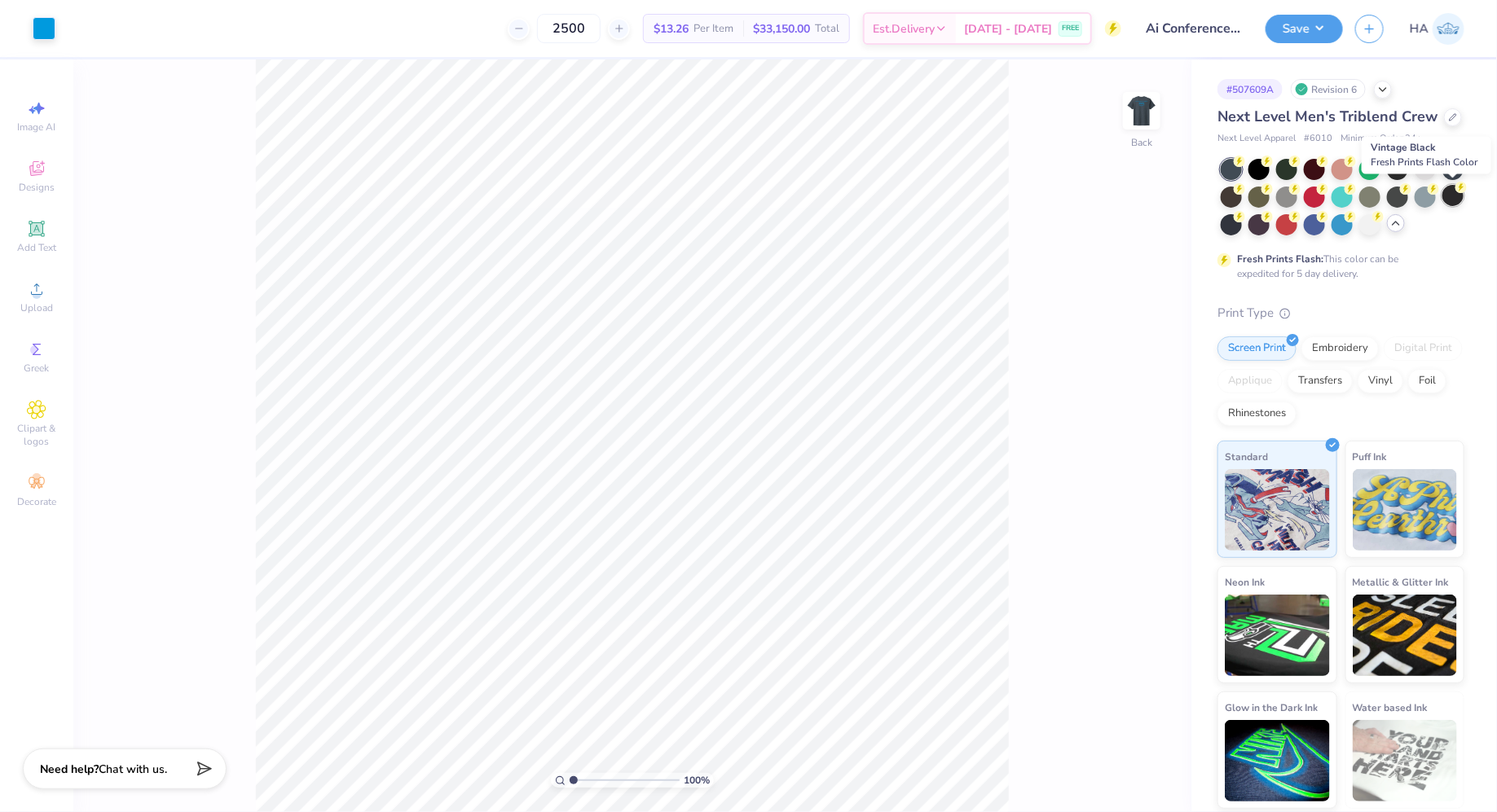
click at [1455, 195] on div at bounding box center [1452, 195] width 21 height 21
click at [1295, 33] on button "Save" at bounding box center [1304, 26] width 77 height 29
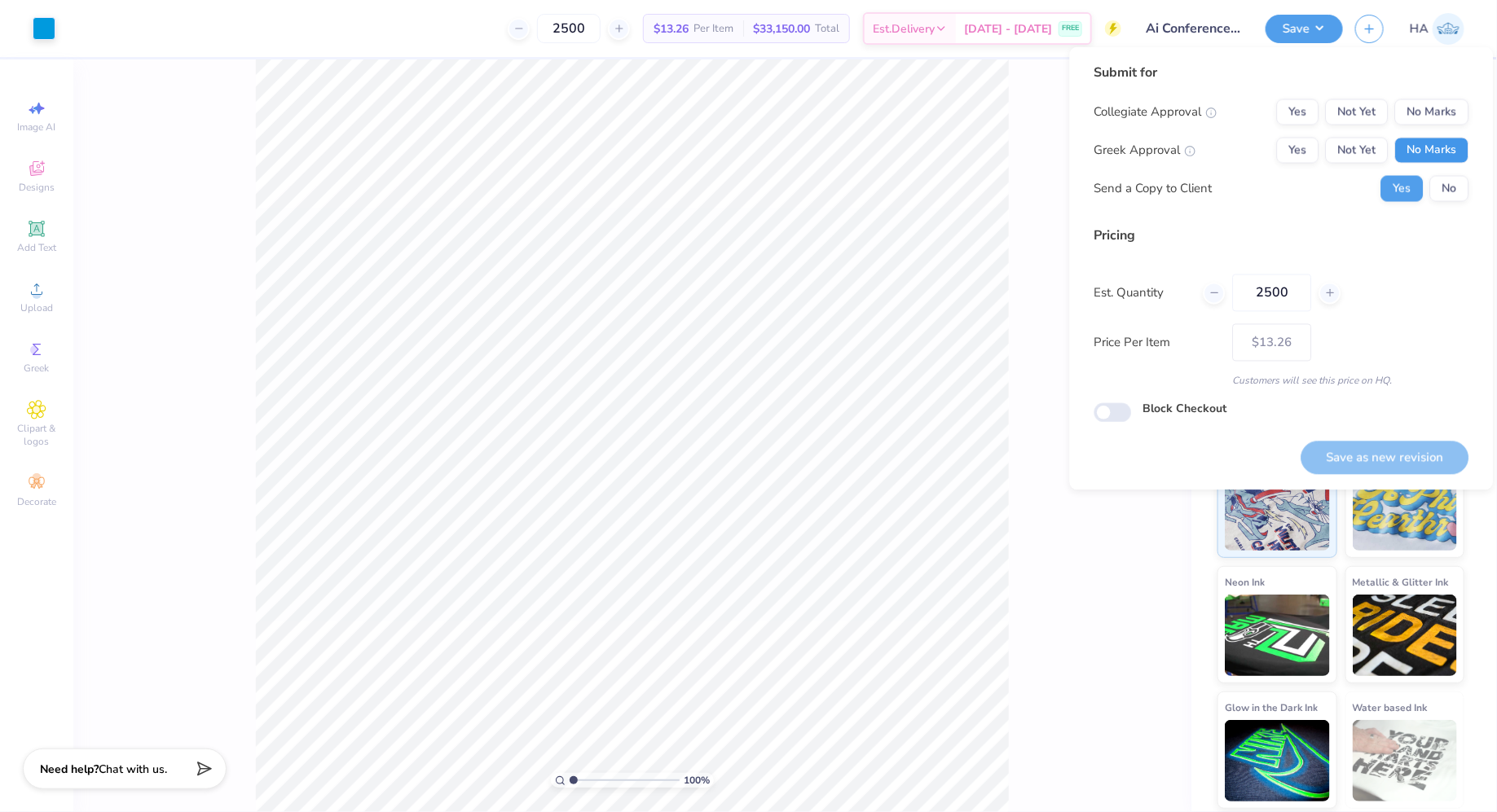
click at [1422, 146] on button "No Marks" at bounding box center [1432, 151] width 74 height 26
click at [1422, 118] on button "No Marks" at bounding box center [1432, 112] width 74 height 26
click at [1372, 447] on button "Save as new revision" at bounding box center [1385, 457] width 168 height 33
type input "$13.26"
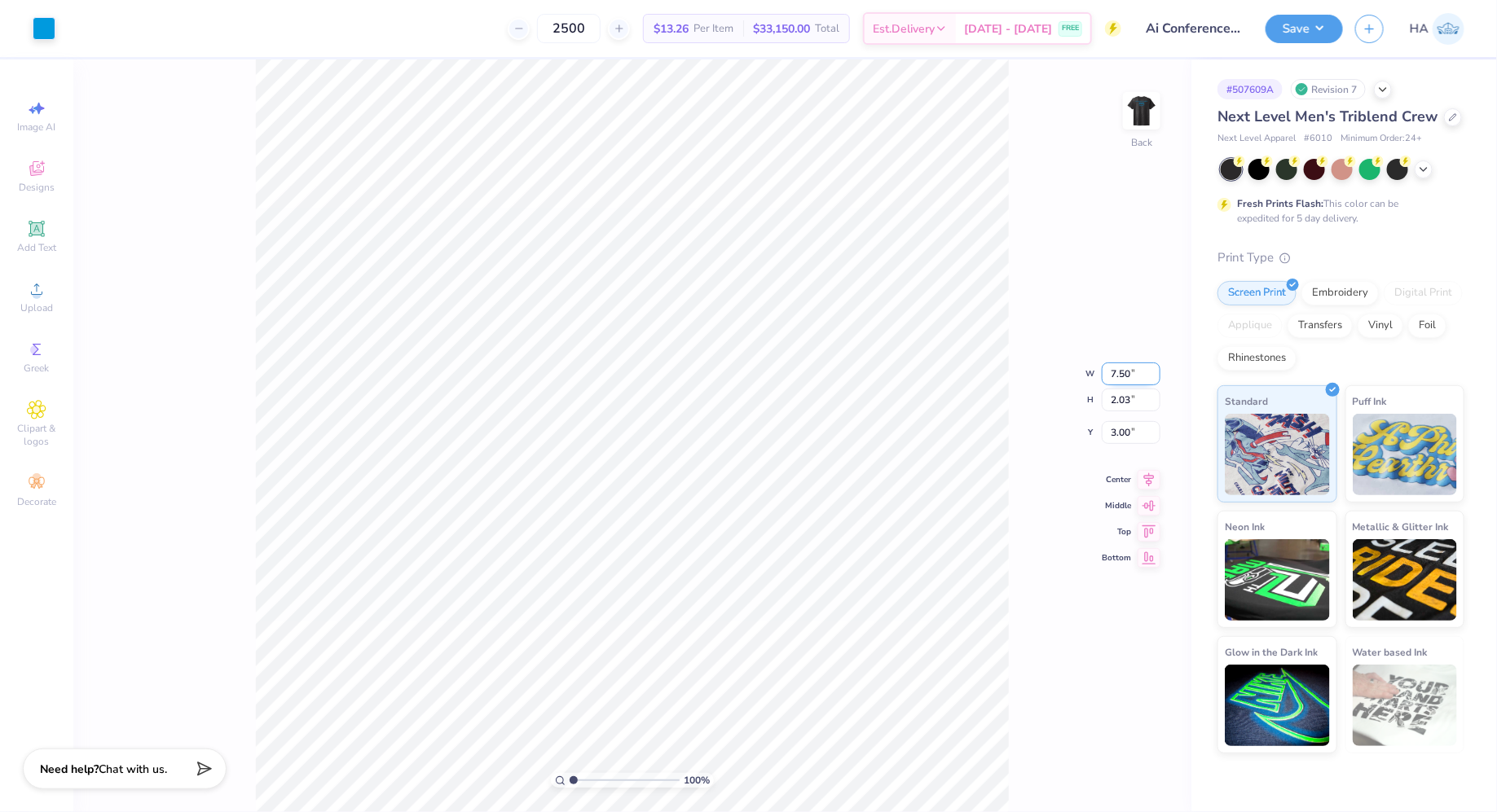
click at [1124, 369] on input "7.50" at bounding box center [1130, 373] width 59 height 23
type input "9.00"
type input "2.44"
click at [1120, 423] on input "2.80" at bounding box center [1130, 419] width 59 height 23
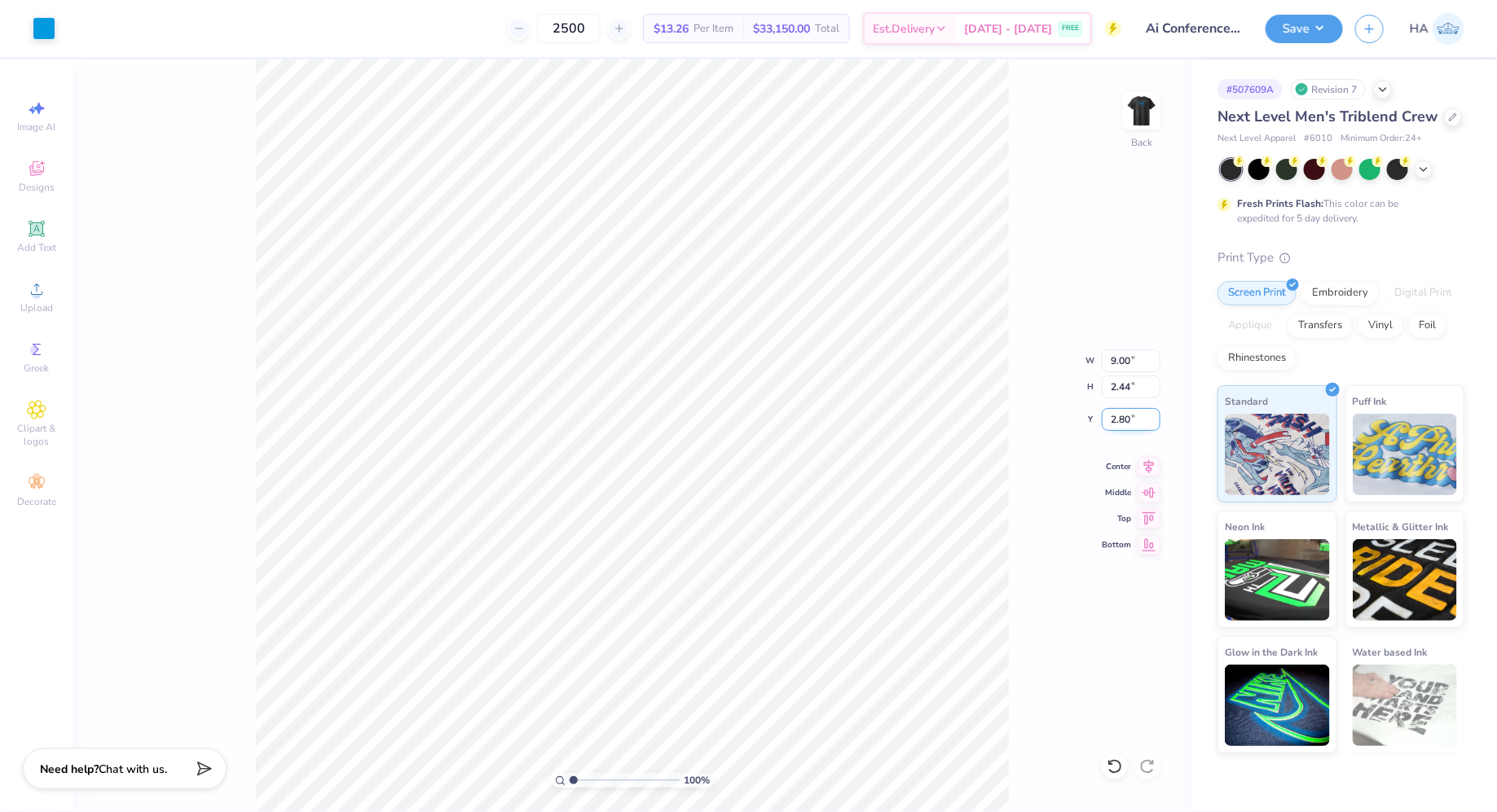
click at [1120, 423] on input "2.80" at bounding box center [1130, 419] width 59 height 23
type input "3.00"
click at [1320, 43] on div "Save" at bounding box center [1304, 29] width 77 height 29
click at [1312, 27] on button "Save" at bounding box center [1304, 26] width 77 height 29
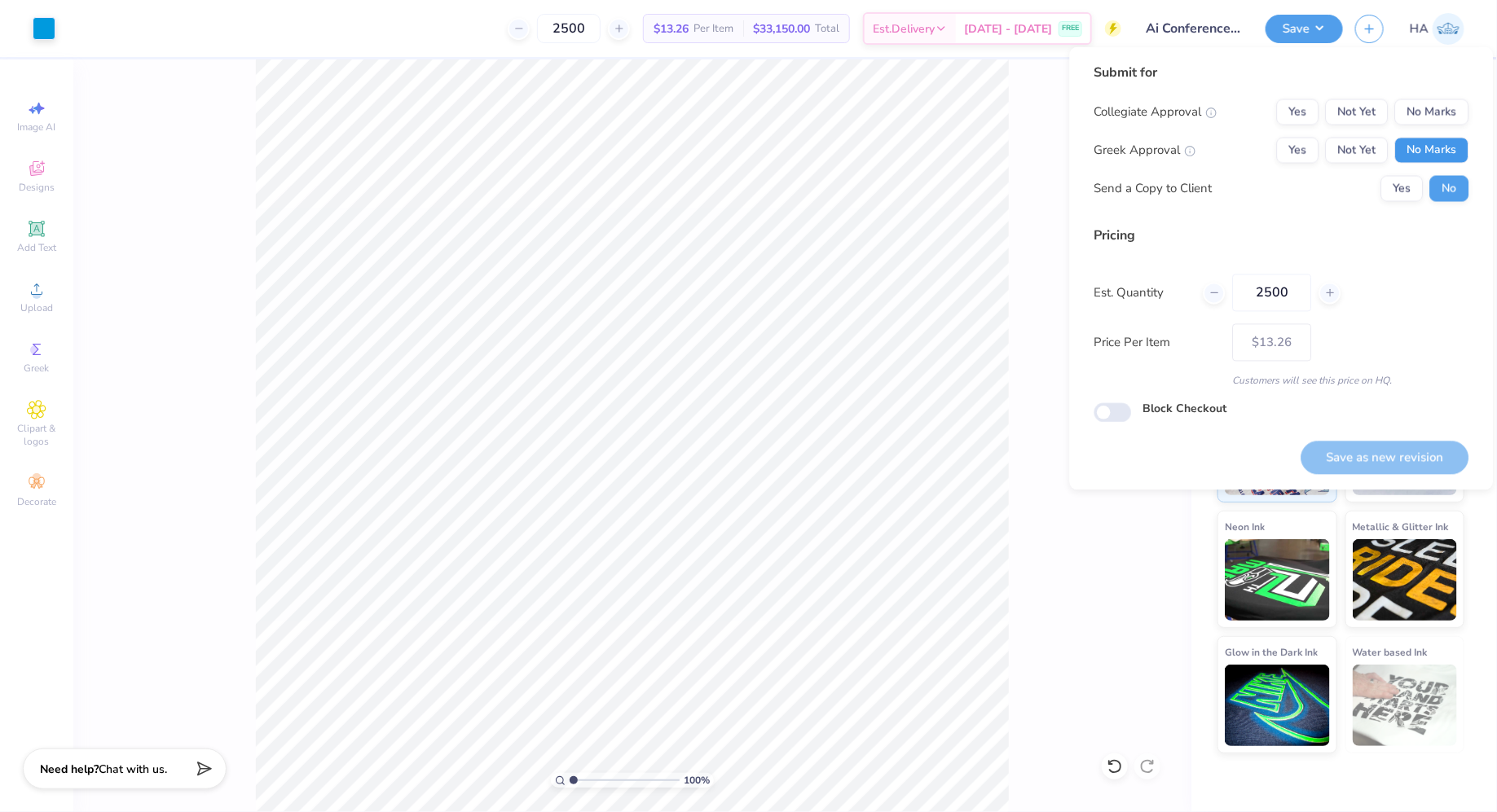
click at [1445, 156] on button "No Marks" at bounding box center [1432, 151] width 74 height 26
click at [1443, 118] on button "No Marks" at bounding box center [1432, 112] width 74 height 26
click at [1391, 450] on button "Save as new revision" at bounding box center [1385, 457] width 168 height 33
type input "$13.26"
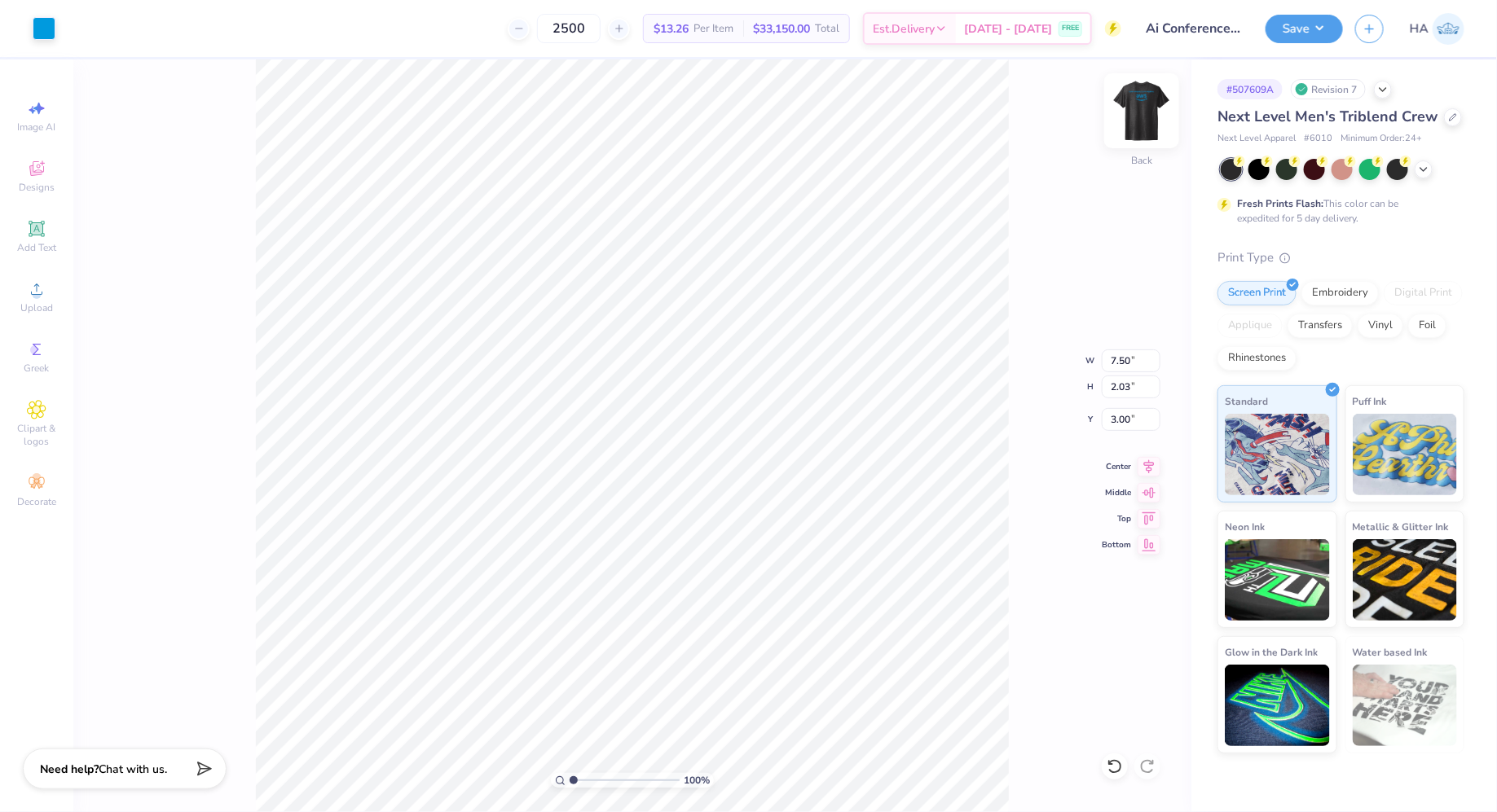
click at [1151, 111] on img at bounding box center [1141, 111] width 65 height 65
click at [759, 545] on li "Ungroup" at bounding box center [768, 561] width 128 height 32
click at [1121, 360] on input "12.00" at bounding box center [1130, 360] width 59 height 23
type input "9.00"
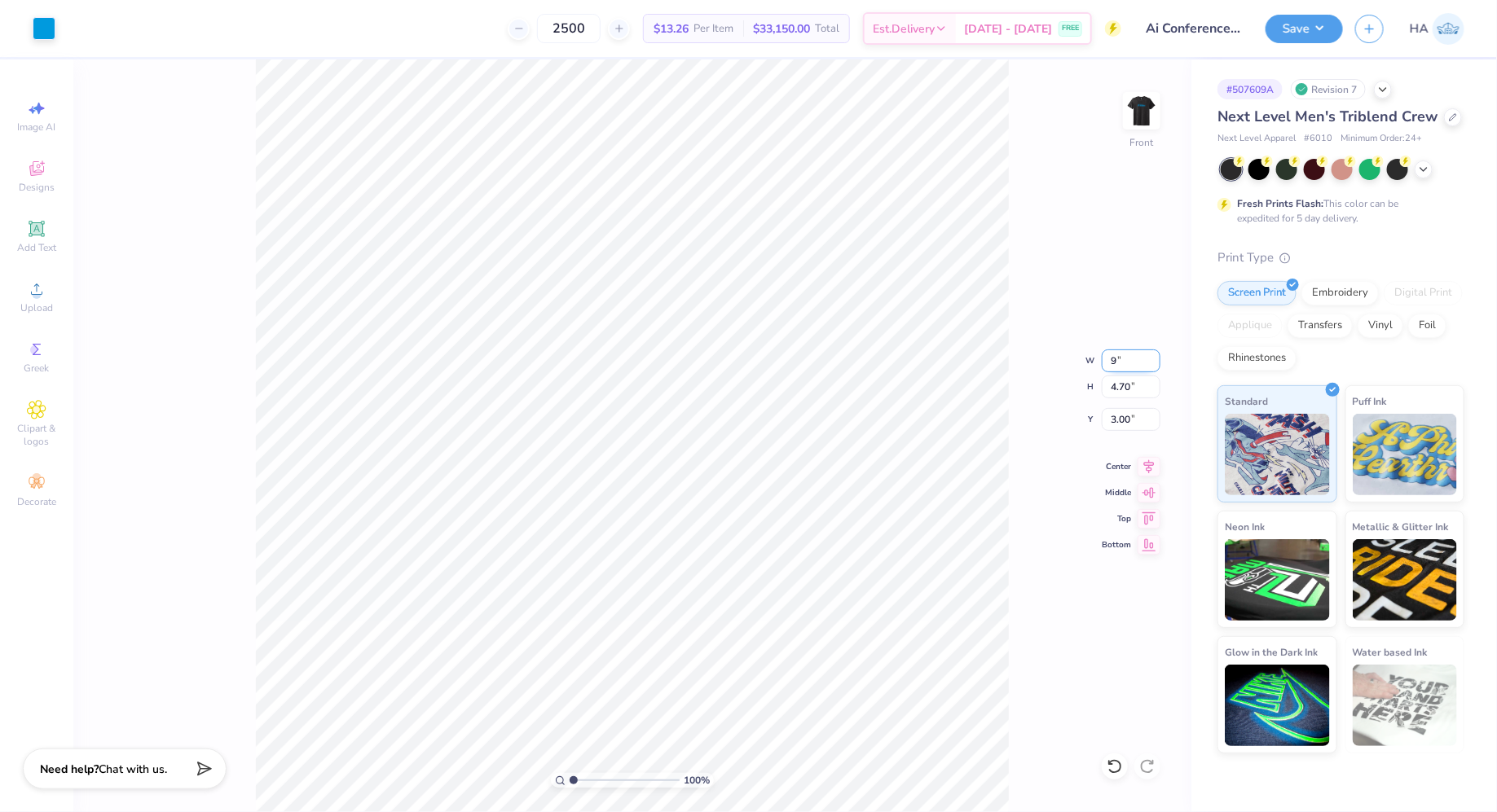
type input "3.53"
type input "3.59"
type input "5.46"
type input "4.35"
click at [1121, 355] on input "7.86" at bounding box center [1130, 360] width 59 height 23
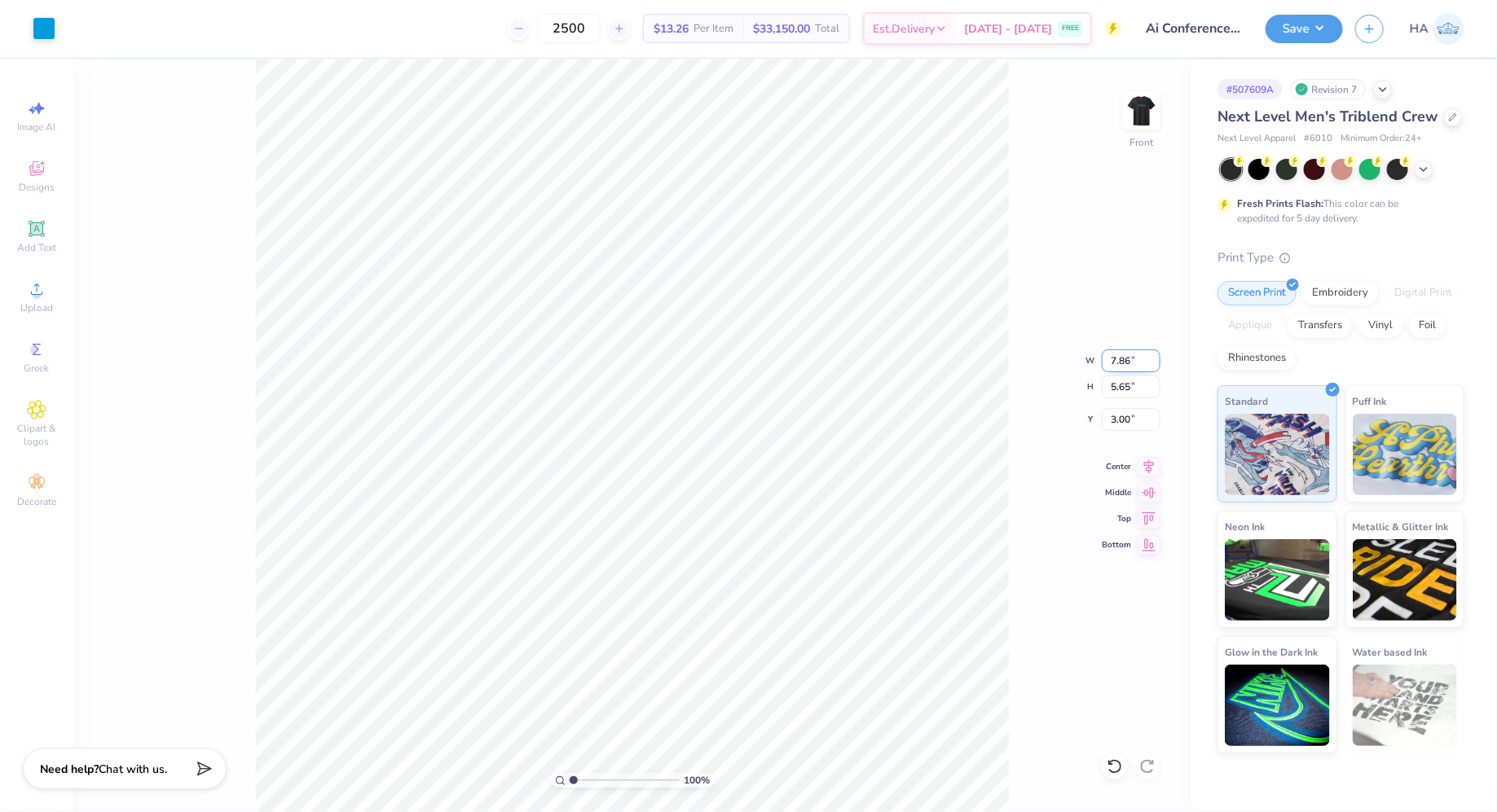
click at [1121, 355] on input "7.86" at bounding box center [1130, 360] width 59 height 23
type input "9.00"
type input "6.46"
type input "2.59"
type input "4.77"
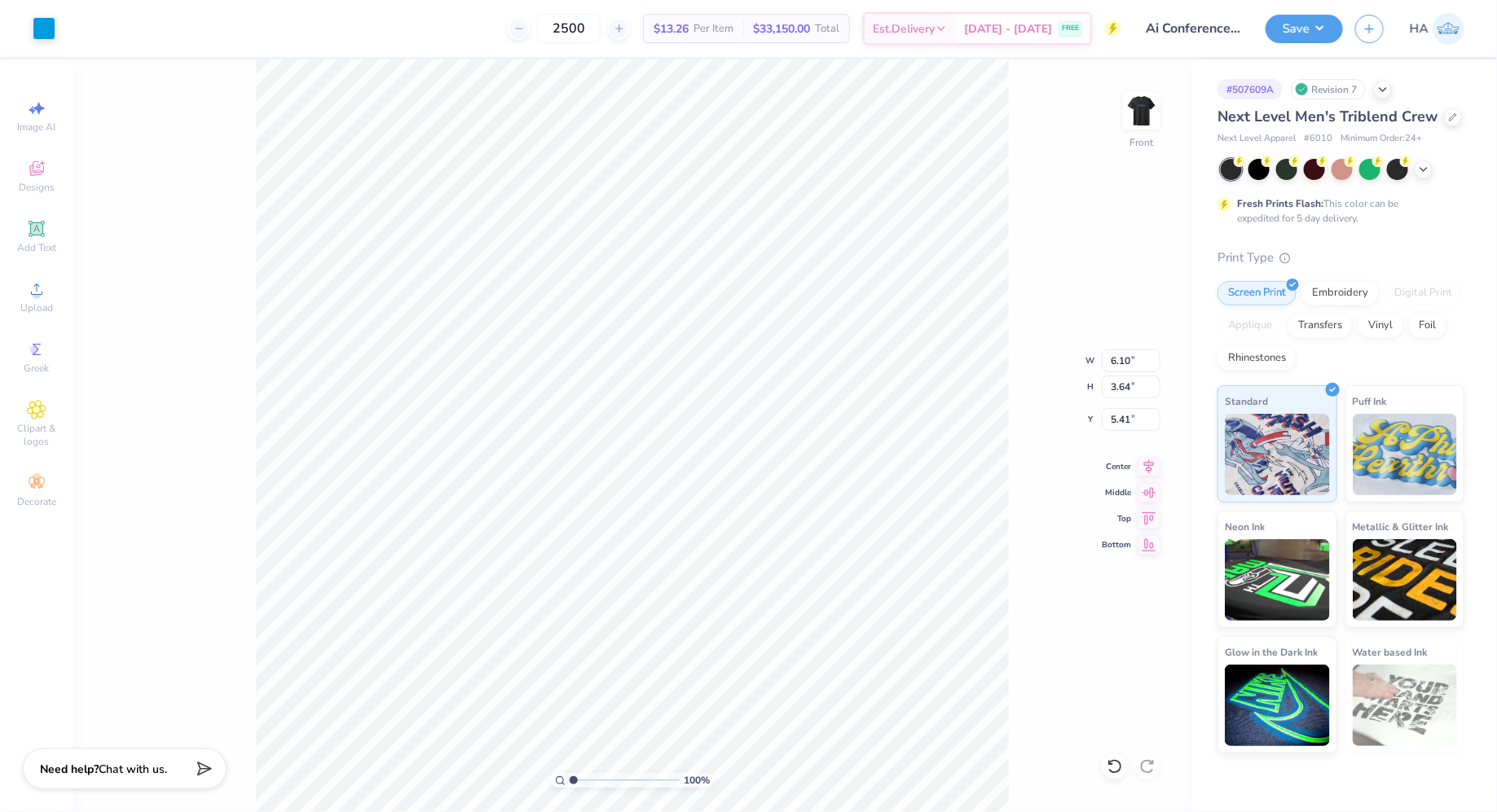
type input "2.85"
type input "5.42"
click at [1305, 32] on button "Save" at bounding box center [1304, 26] width 77 height 29
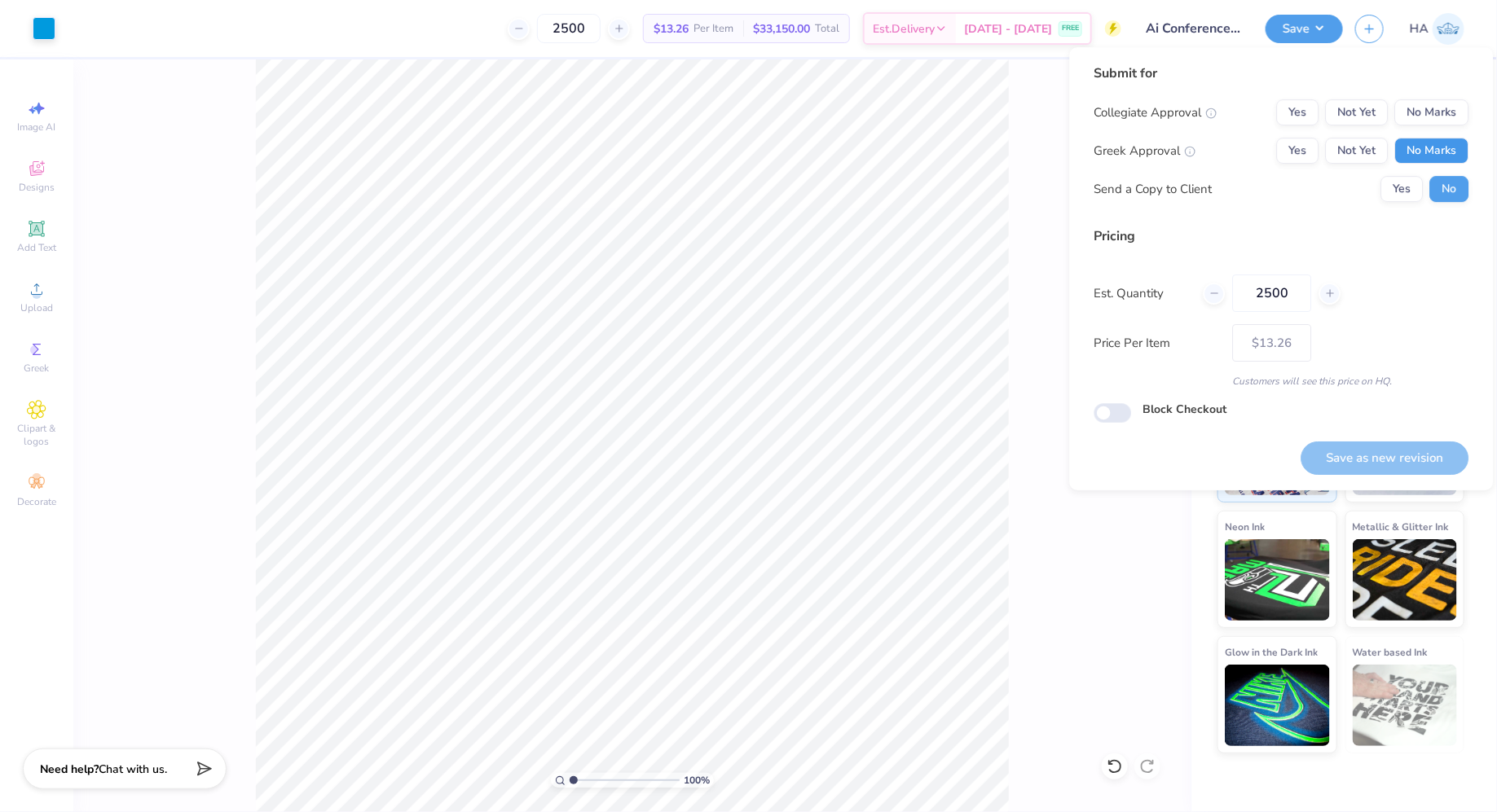
click at [1444, 142] on button "No Marks" at bounding box center [1432, 151] width 74 height 26
click at [1444, 117] on button "No Marks" at bounding box center [1432, 112] width 74 height 26
click at [1399, 177] on button "Yes" at bounding box center [1402, 189] width 43 height 26
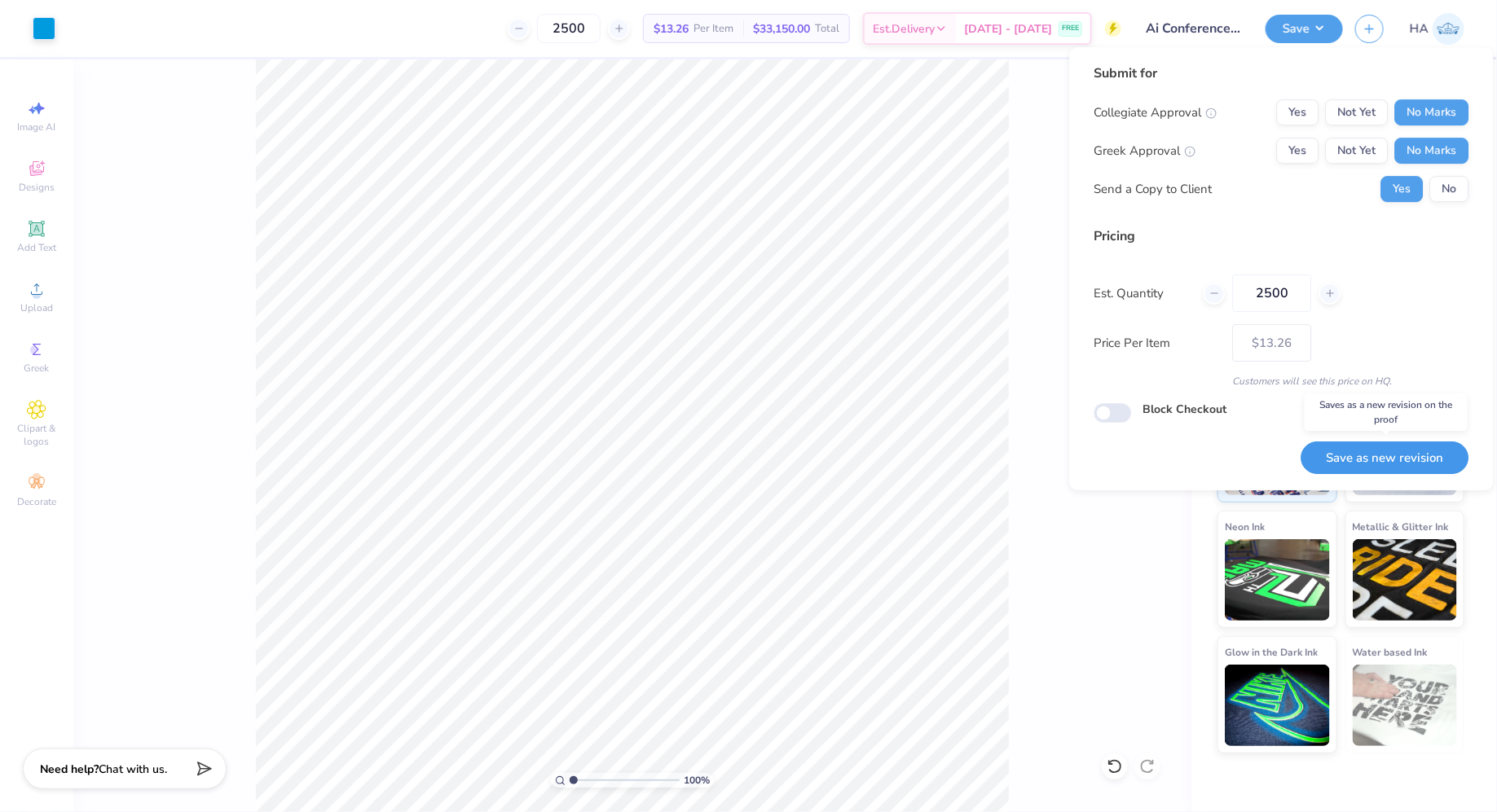
click at [1353, 466] on button "Save as new revision" at bounding box center [1385, 458] width 168 height 33
type input "$13.26"
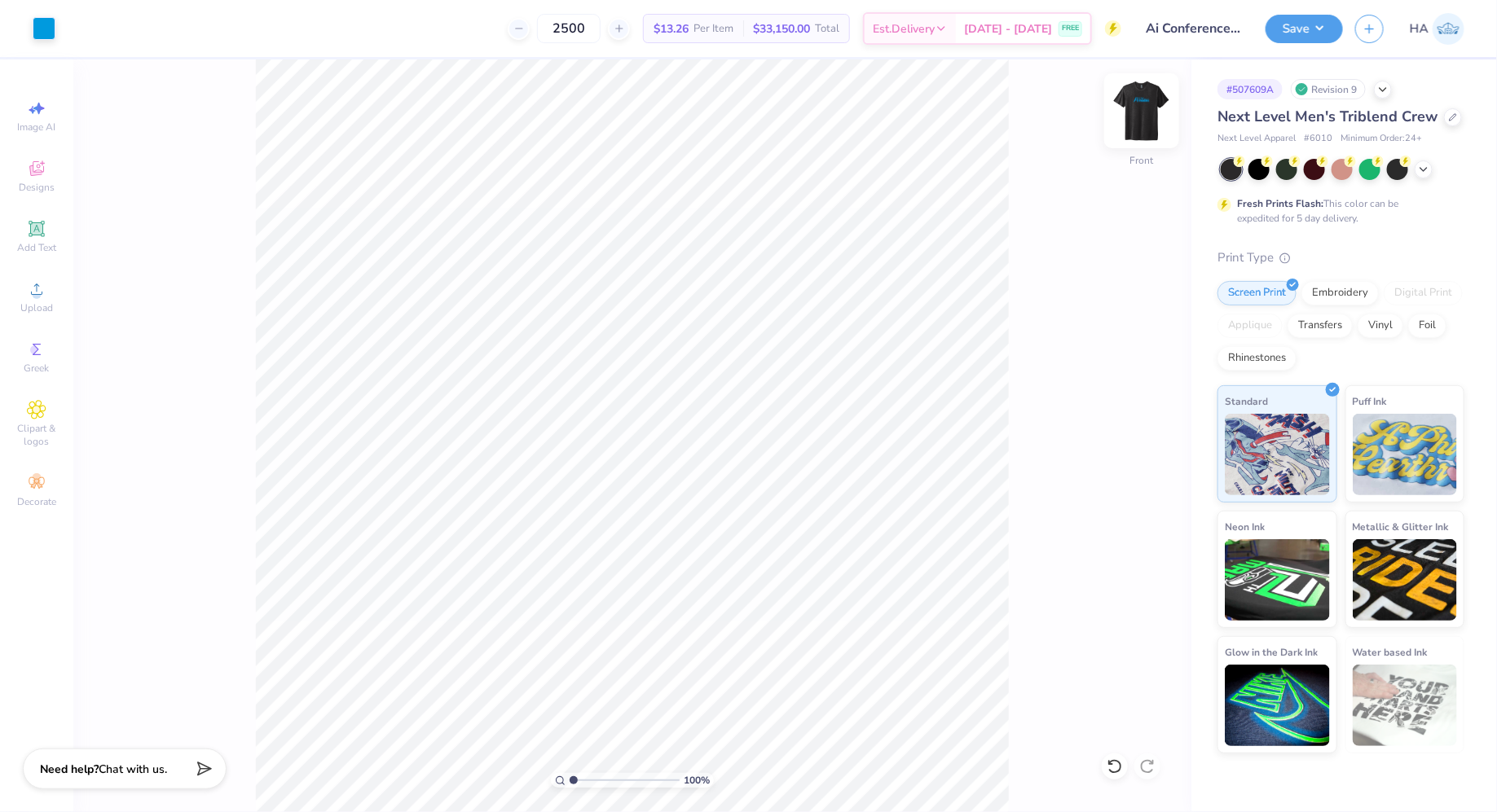
click at [1140, 102] on img at bounding box center [1141, 111] width 65 height 65
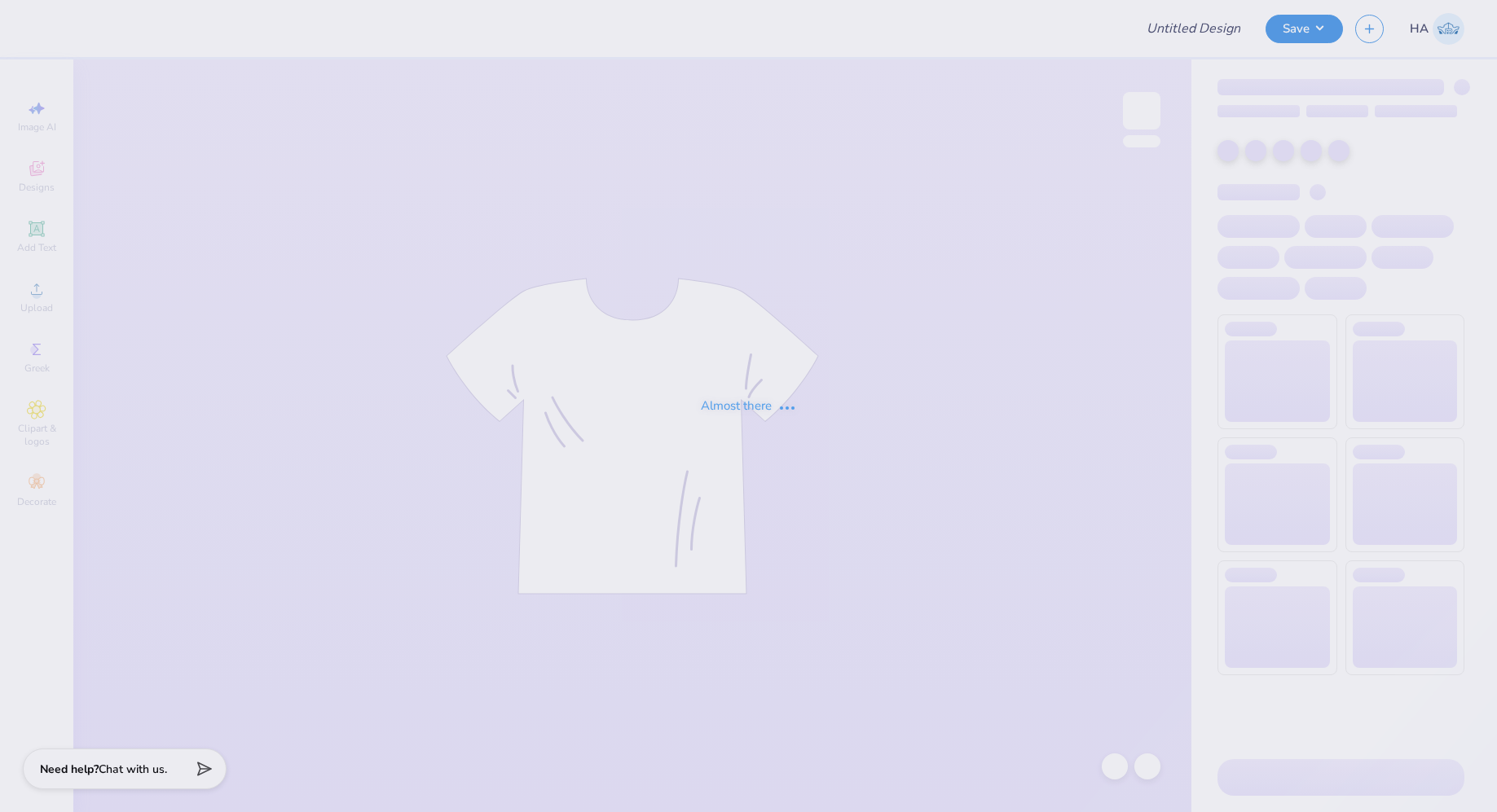
type input "Ai Conference Shirt!"
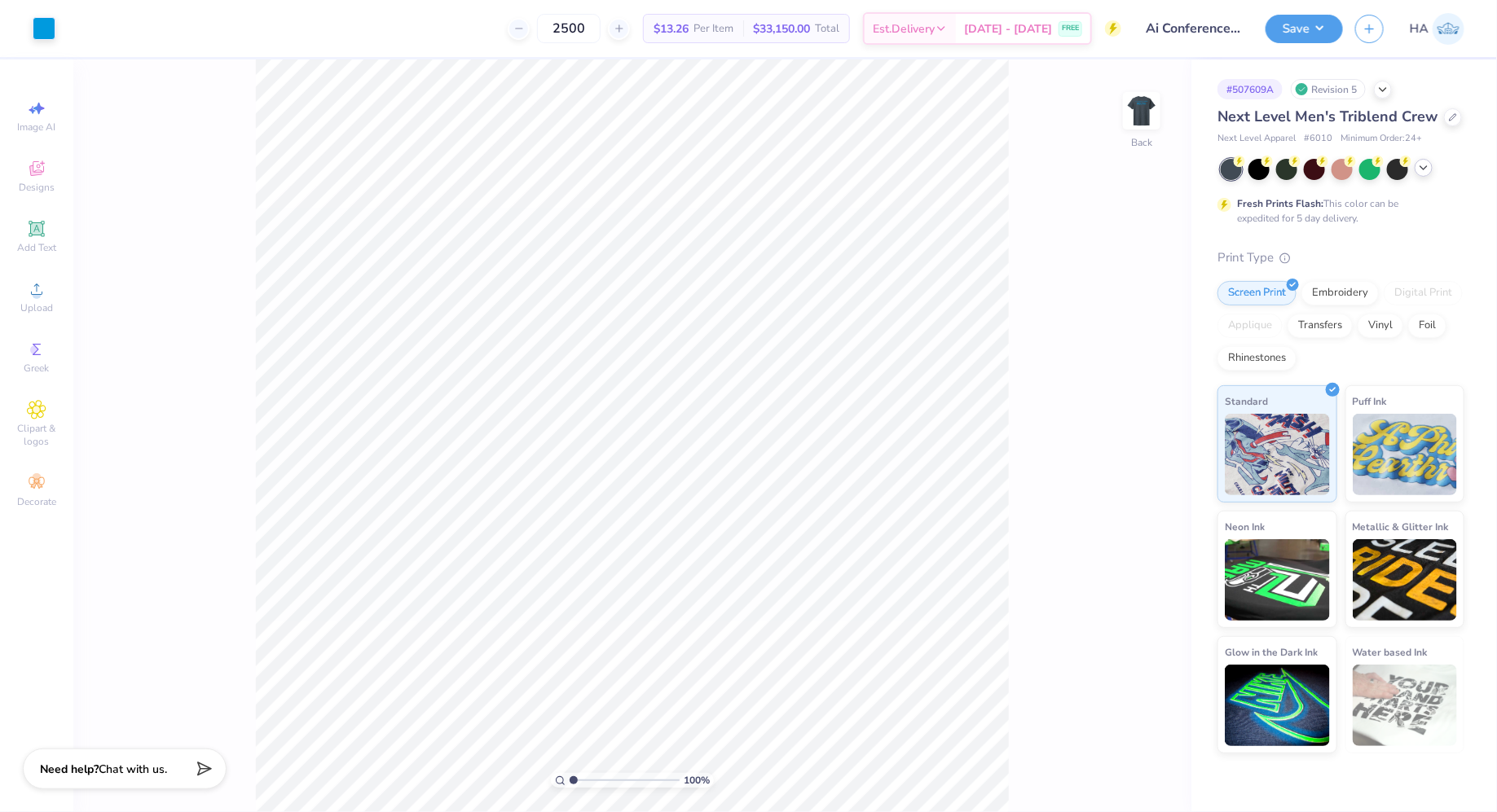
click at [1427, 164] on icon at bounding box center [1424, 168] width 13 height 13
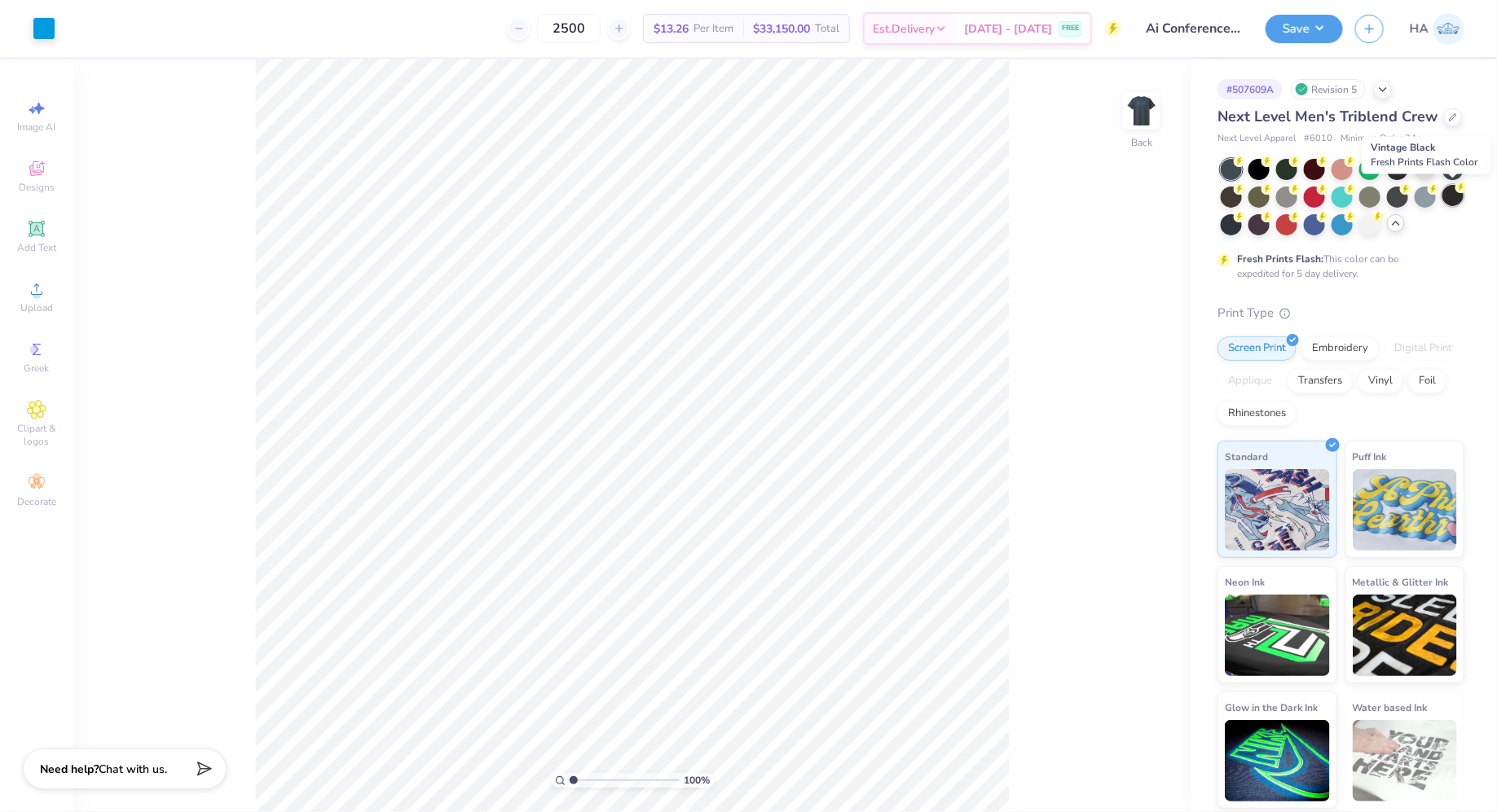
click at [1454, 198] on div at bounding box center [1452, 195] width 21 height 21
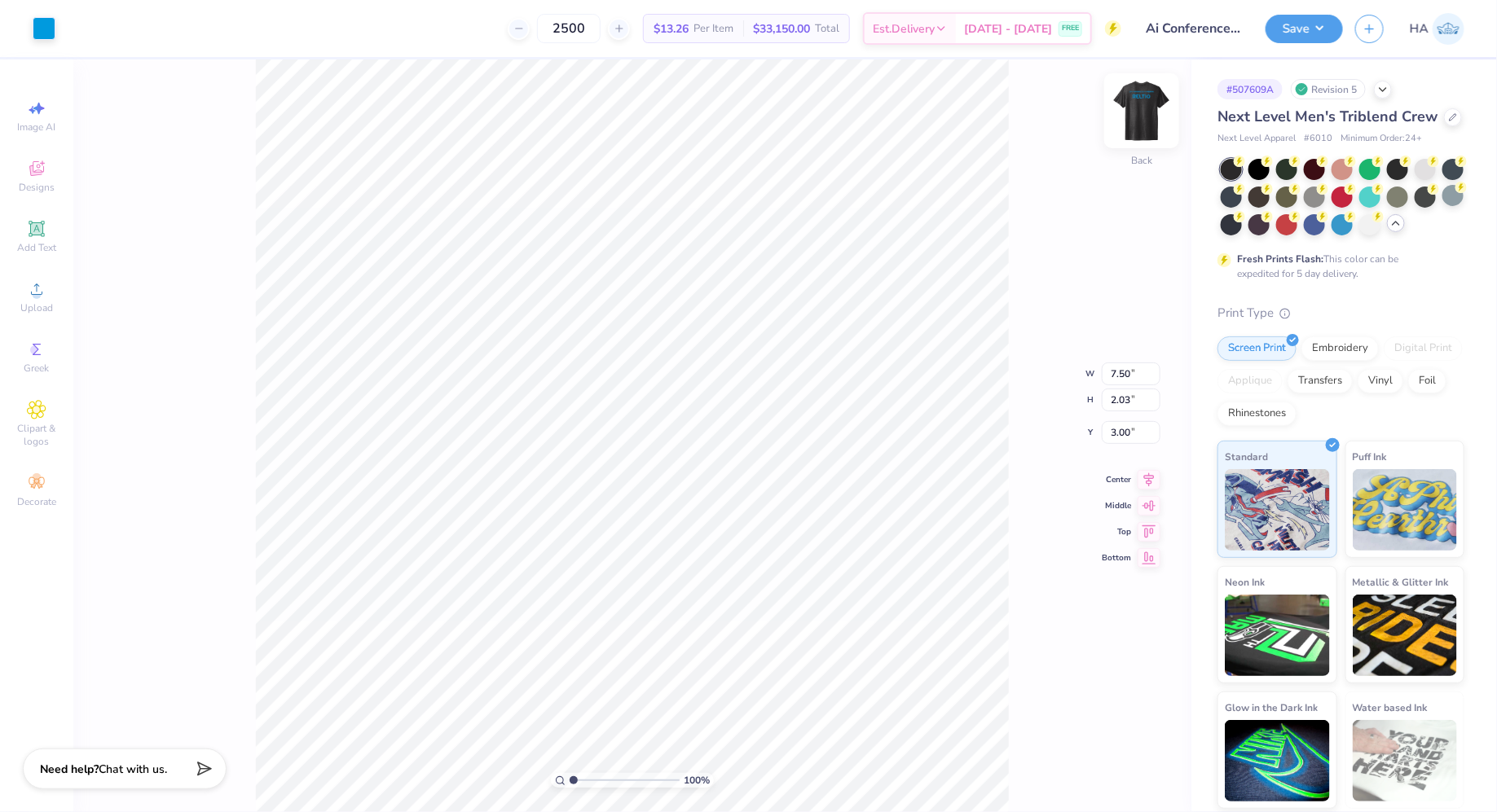
click at [1147, 109] on img at bounding box center [1141, 111] width 65 height 65
click at [1064, 480] on div "100 % Front" at bounding box center [632, 436] width 1118 height 753
click at [703, 513] on li "Ungroup" at bounding box center [722, 517] width 128 height 32
type input "5.60"
type input "4.74"
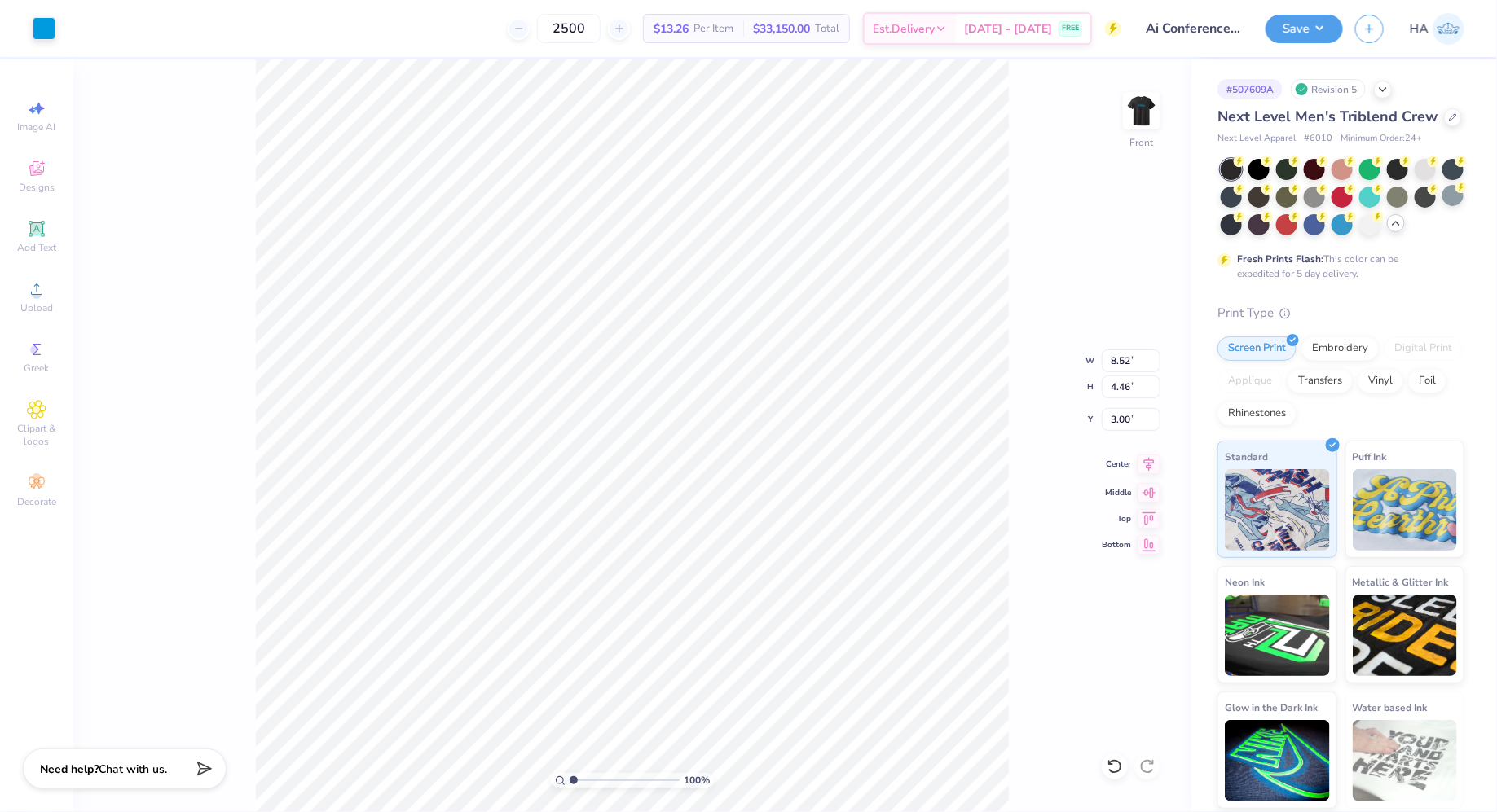
click at [1148, 470] on icon at bounding box center [1149, 464] width 23 height 20
type input "4.42"
type input "5.54"
type input "4.23"
click at [692, 492] on li "Group" at bounding box center [702, 485] width 128 height 32
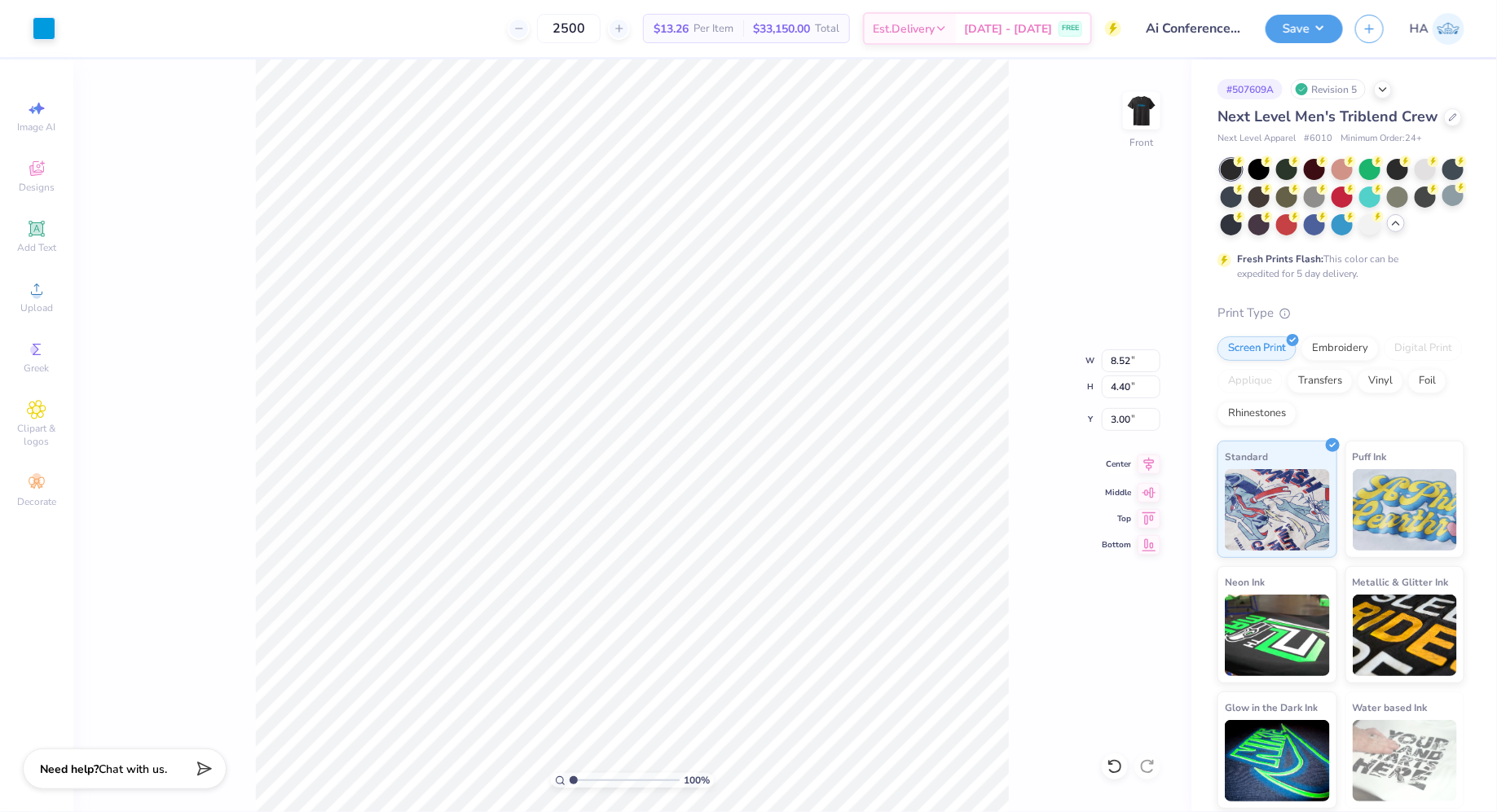
click at [1155, 458] on icon at bounding box center [1149, 464] width 23 height 20
click at [1145, 106] on img at bounding box center [1141, 111] width 65 height 65
click at [1145, 106] on img at bounding box center [1141, 111] width 33 height 33
click at [1121, 357] on input "8.52" at bounding box center [1130, 360] width 59 height 23
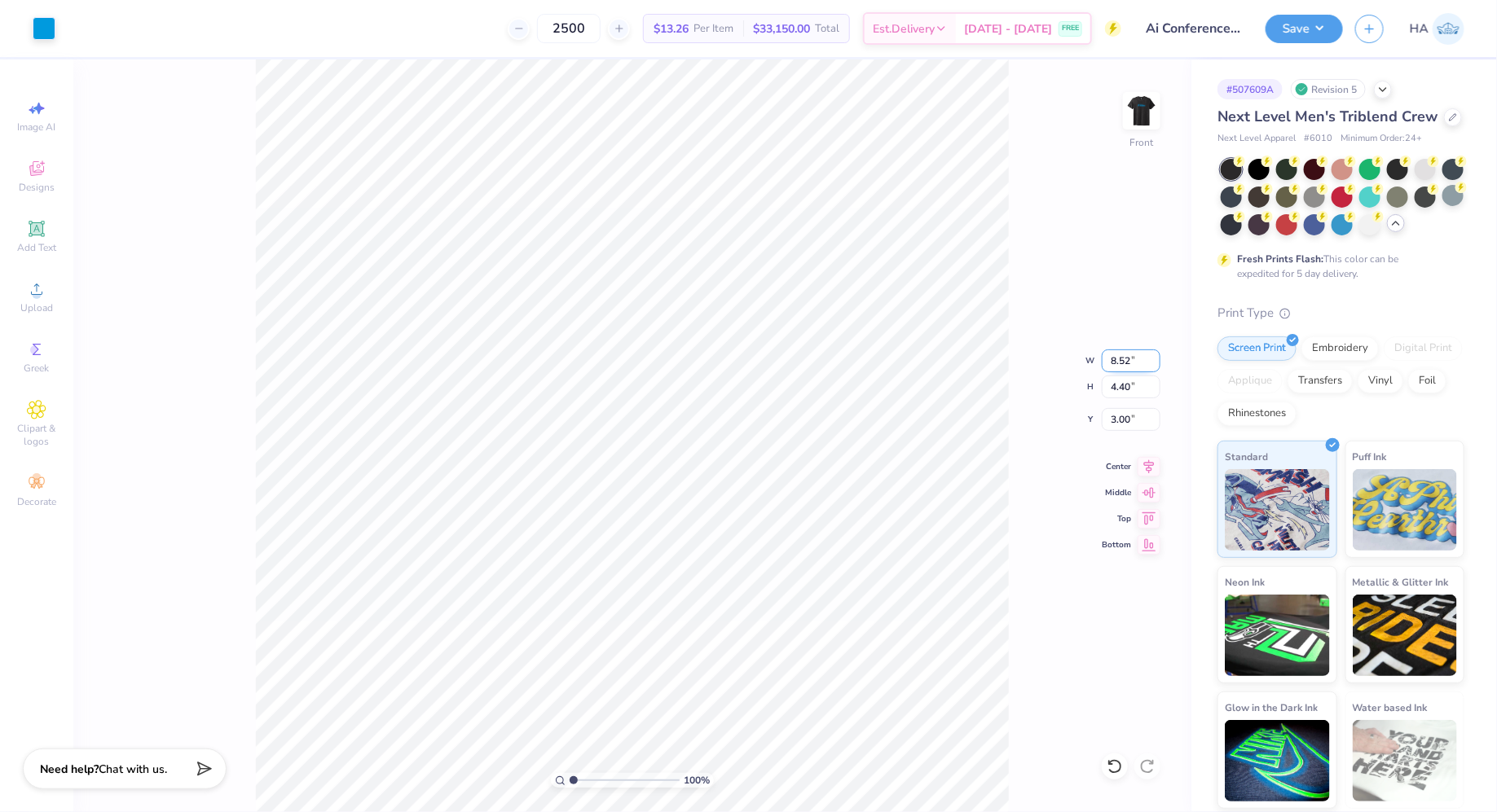
click at [1121, 357] on input "8.52" at bounding box center [1130, 360] width 59 height 23
type input "9.00"
type input "4.65"
click at [1121, 416] on input "2.88" at bounding box center [1130, 419] width 59 height 23
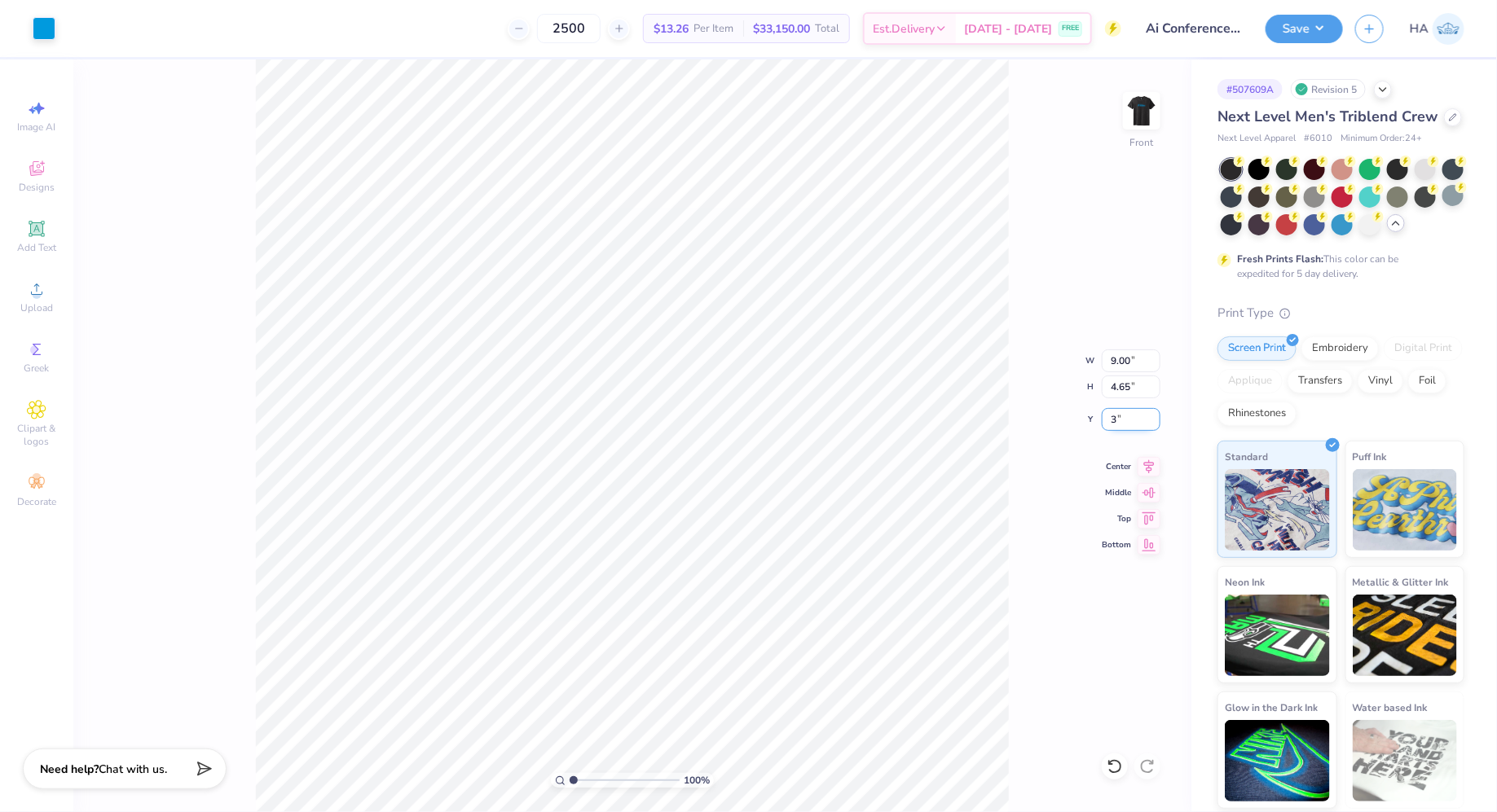
type input "3.00"
click at [1307, 25] on button "Save" at bounding box center [1304, 26] width 77 height 29
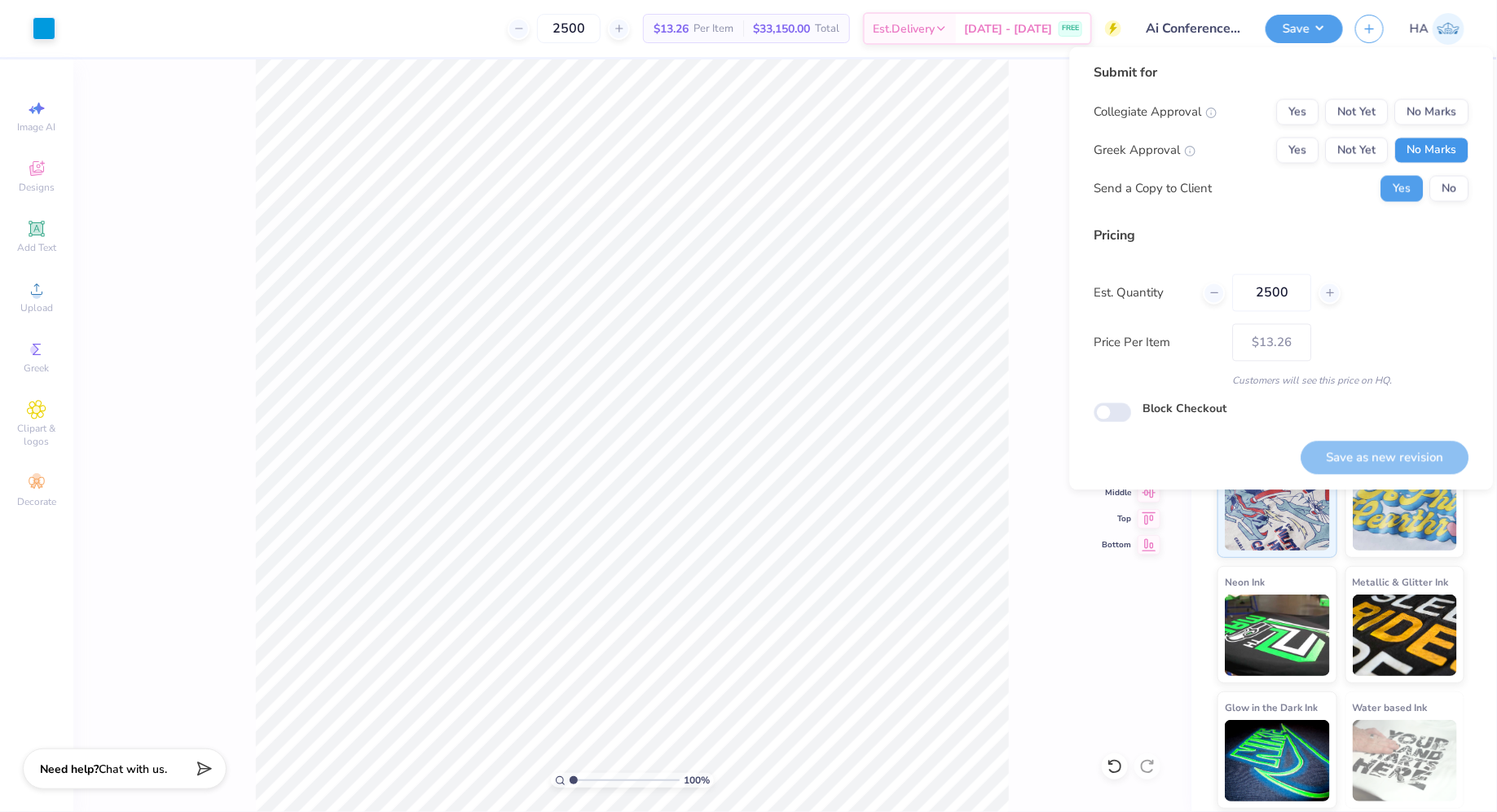
click at [1427, 151] on button "No Marks" at bounding box center [1432, 151] width 74 height 26
click at [1438, 112] on button "No Marks" at bounding box center [1432, 112] width 74 height 26
click at [1342, 457] on button "Save as new revision" at bounding box center [1385, 457] width 168 height 33
type input "$13.26"
